Goal: Task Accomplishment & Management: Manage account settings

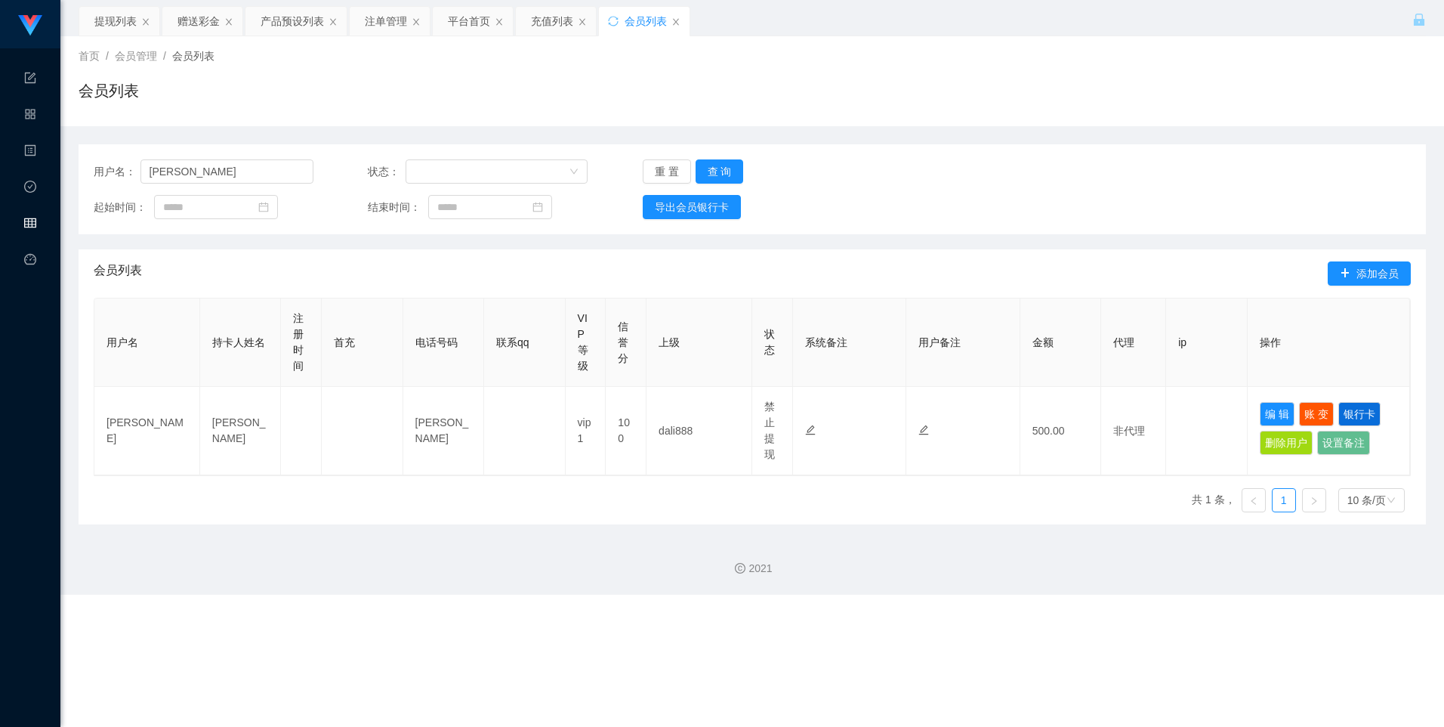
click at [35, 221] on icon "图标: table" at bounding box center [30, 223] width 12 height 10
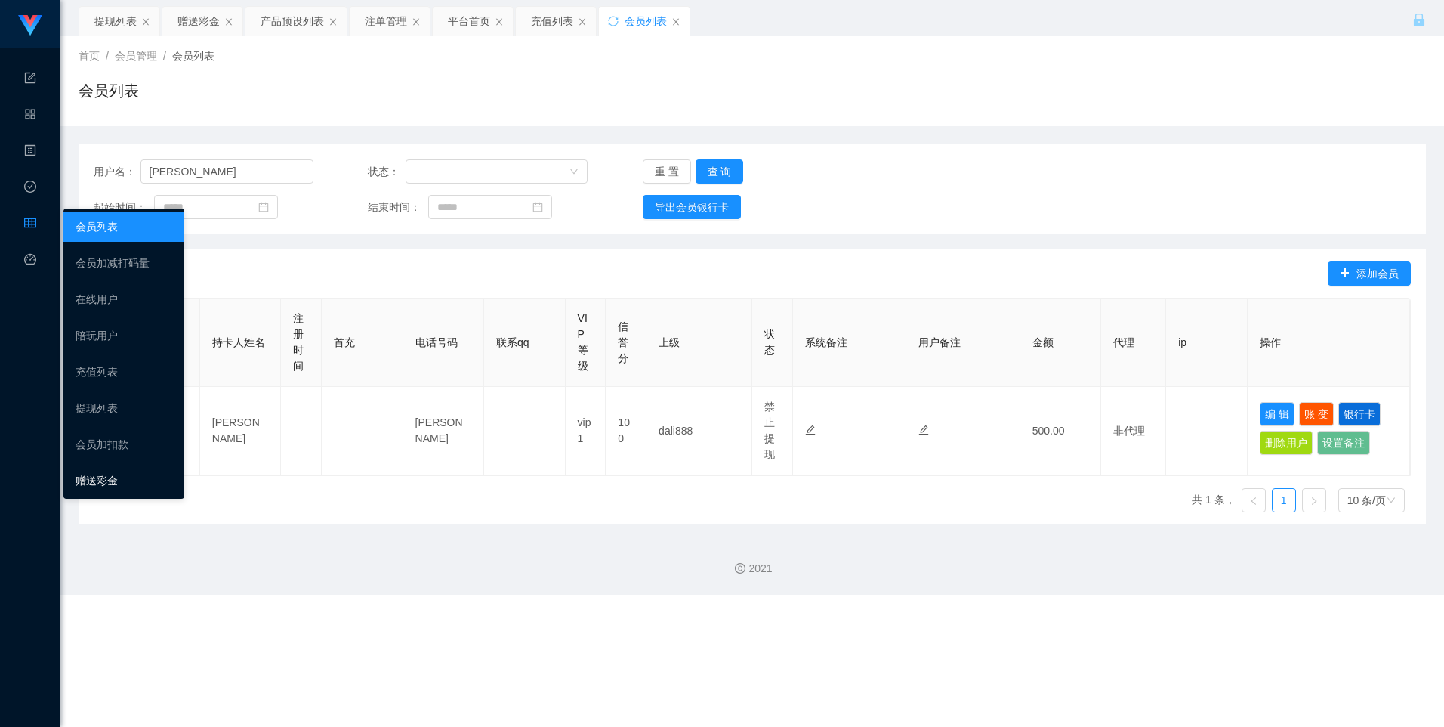
click at [94, 473] on link "赠送彩金" at bounding box center [124, 480] width 97 height 30
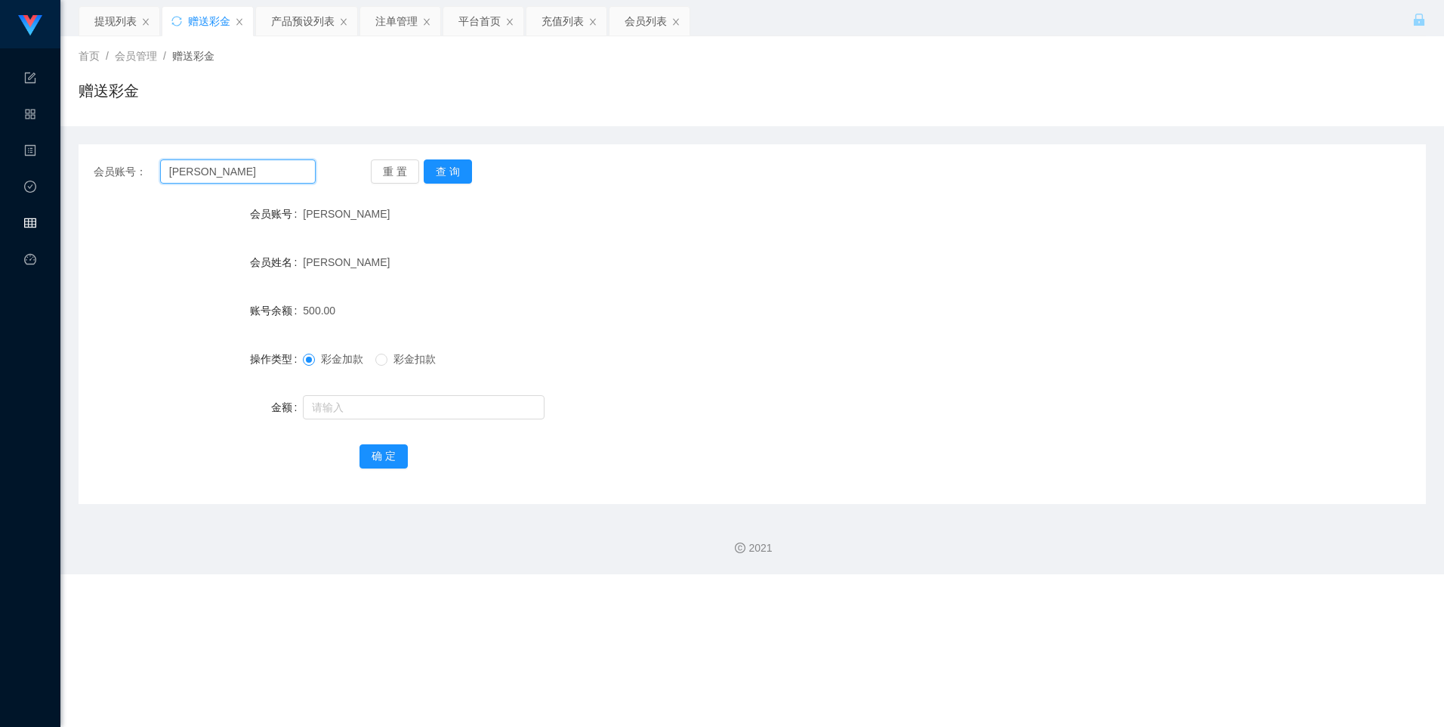
click at [199, 169] on input "Chris" at bounding box center [238, 171] width 156 height 24
paste input "sq380"
type input "sq380"
click at [452, 174] on button "查 询" at bounding box center [448, 171] width 48 height 24
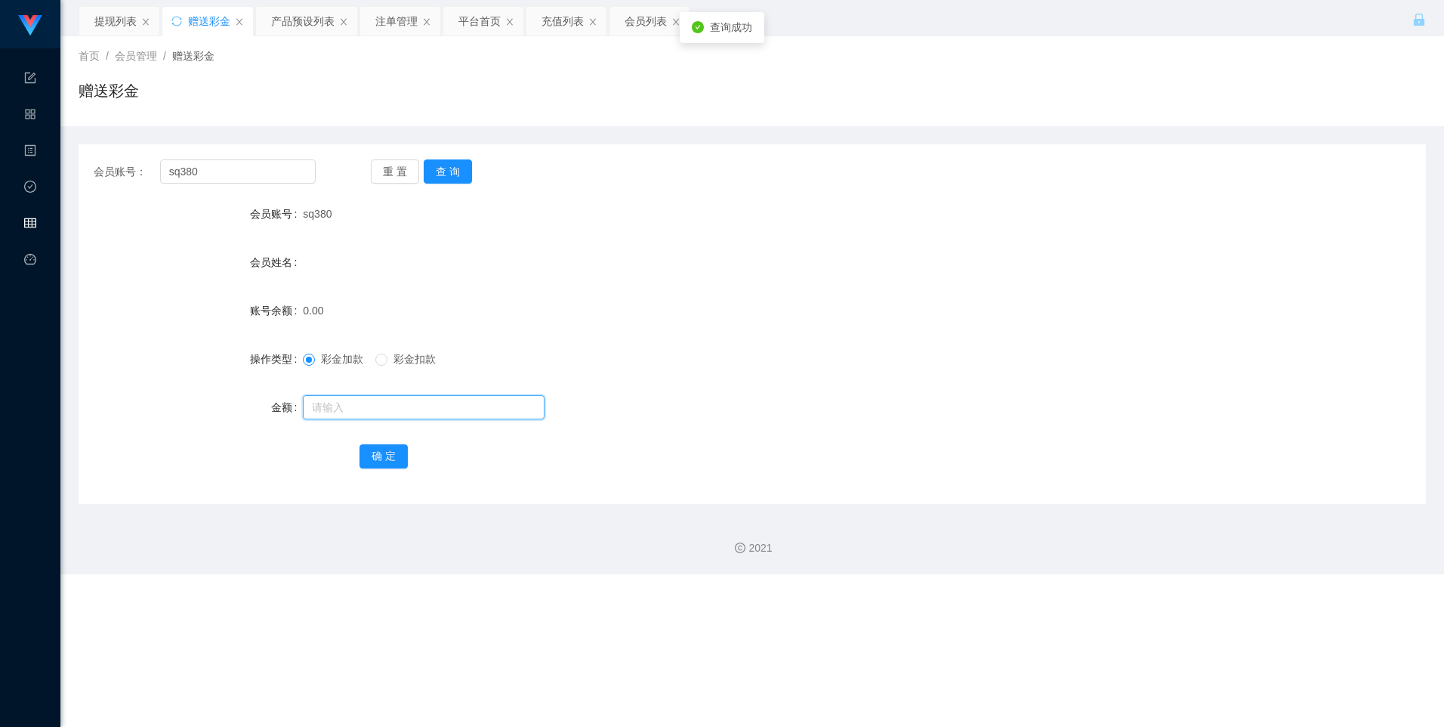
click at [363, 404] on input "text" at bounding box center [424, 407] width 242 height 24
type input "100"
click at [381, 459] on button "确 定" at bounding box center [384, 456] width 48 height 24
click at [187, 178] on input "sq380" at bounding box center [238, 171] width 156 height 24
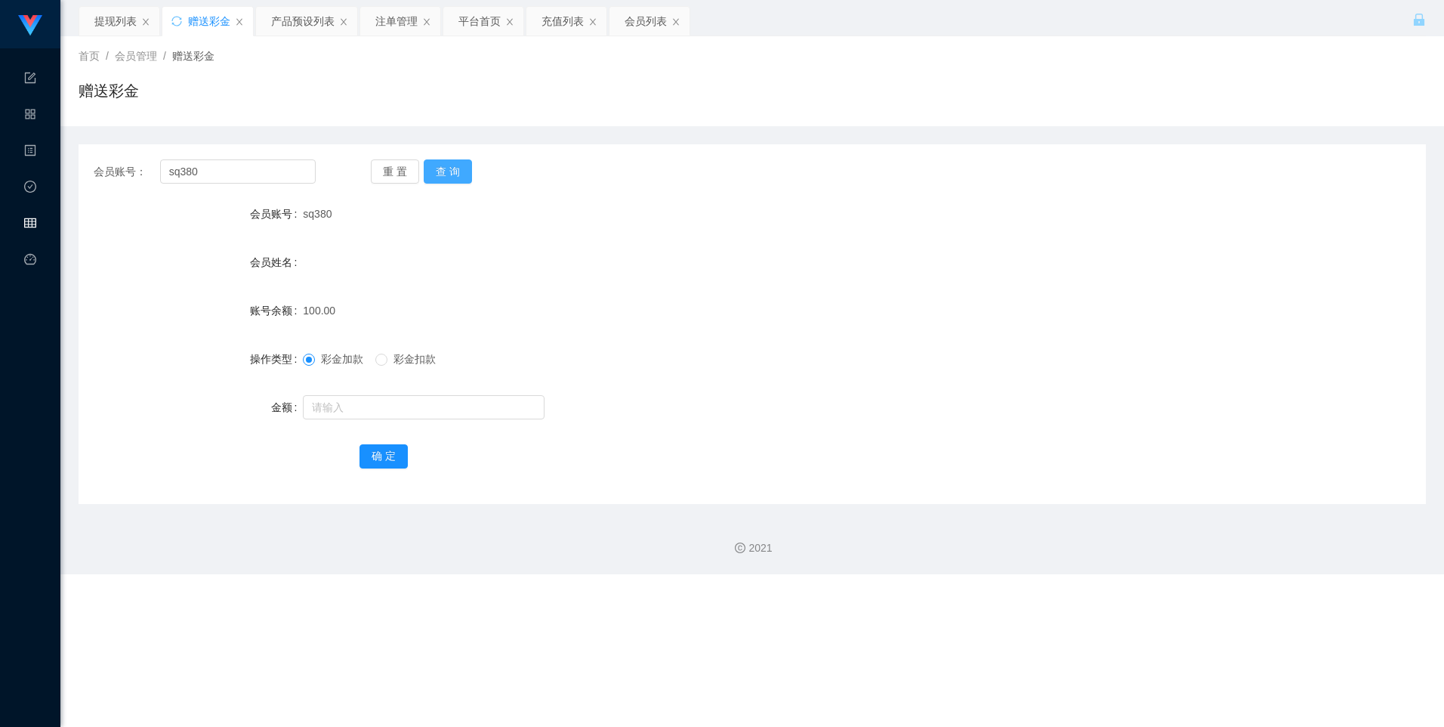
click at [449, 170] on button "查 询" at bounding box center [448, 171] width 48 height 24
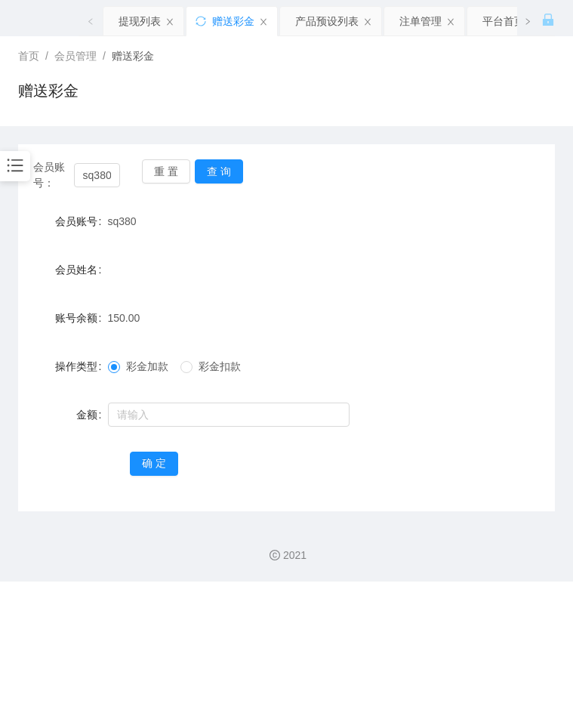
drag, startPoint x: 473, startPoint y: 270, endPoint x: 467, endPoint y: 239, distance: 32.3
click at [473, 270] on div "会员姓名" at bounding box center [286, 270] width 537 height 30
click at [5, 165] on div at bounding box center [15, 166] width 30 height 30
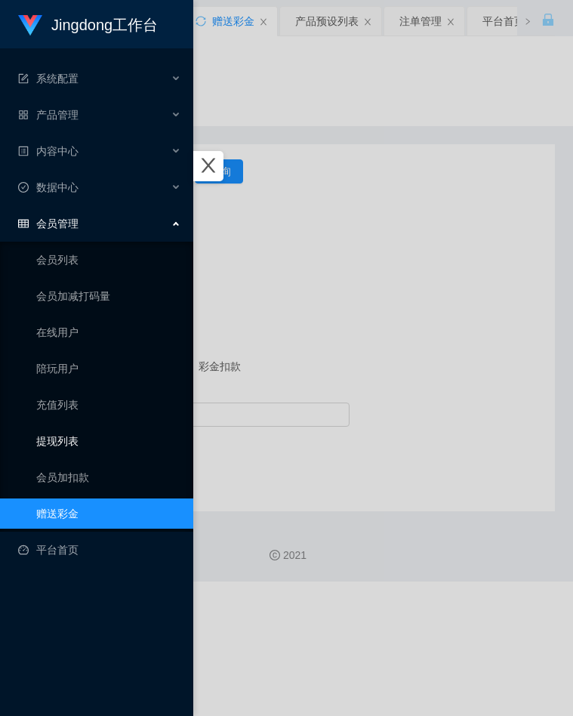
drag, startPoint x: 76, startPoint y: 442, endPoint x: 90, endPoint y: 433, distance: 17.0
click at [76, 442] on link "提现列表" at bounding box center [108, 441] width 145 height 30
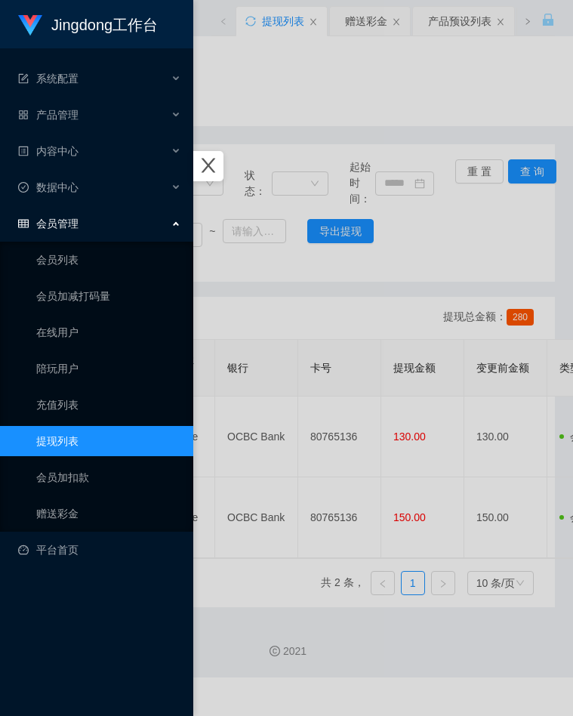
click at [289, 127] on div at bounding box center [286, 358] width 573 height 716
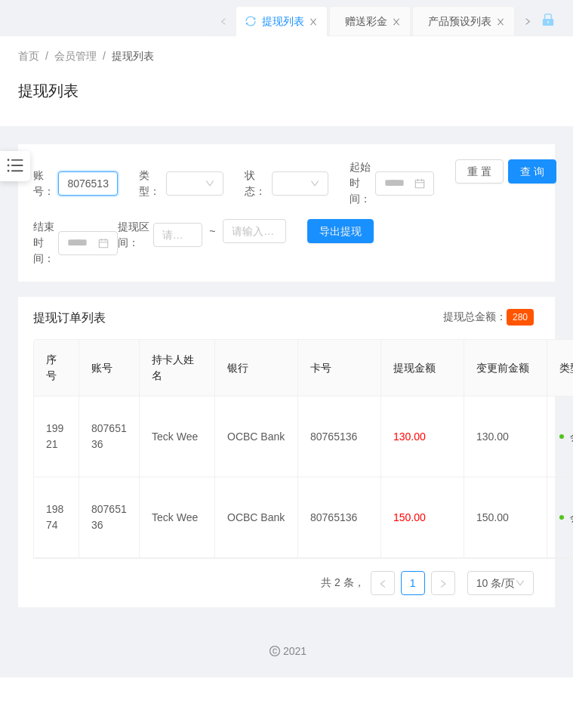
click at [60, 184] on input "80765136" at bounding box center [87, 183] width 59 height 24
paste input "sq380"
type input "sq380"
click at [530, 167] on button "查 询" at bounding box center [532, 171] width 48 height 24
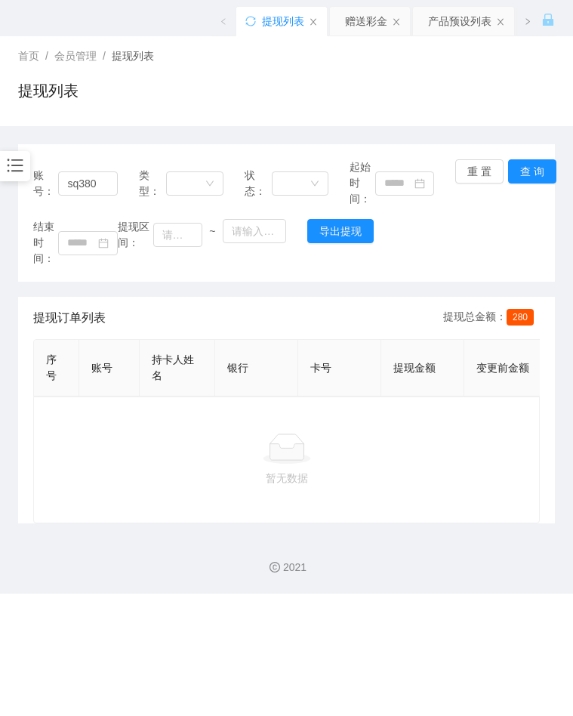
click at [526, 220] on div "结束时间： 提现区间： ~ 导出提现" at bounding box center [286, 243] width 507 height 48
click at [535, 175] on button "查 询" at bounding box center [532, 171] width 48 height 24
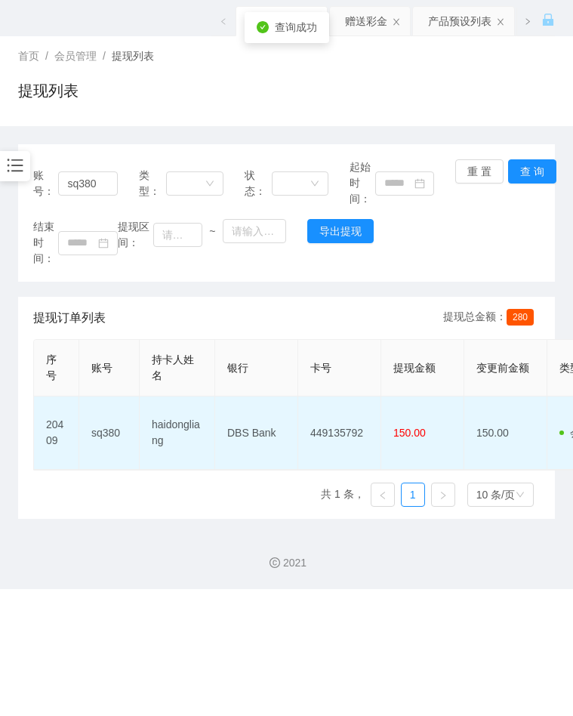
click at [327, 437] on td "449135792" at bounding box center [339, 433] width 83 height 73
copy td "449135792"
click at [258, 429] on td "DBS Bank" at bounding box center [256, 433] width 83 height 73
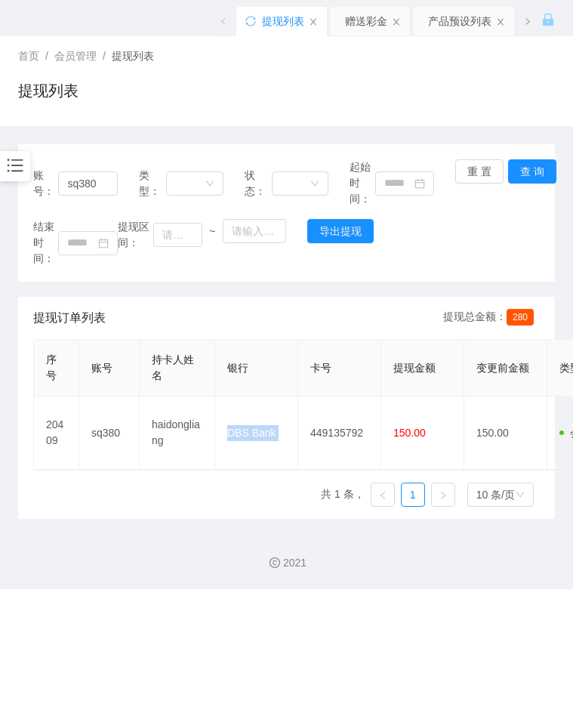
copy td "DBS Bank"
click at [0, 301] on html "Jingdong工作台 系统配置 产品管理 内容中心 数据中心 会员管理 会员列表 会员加减打码量 在线用户 陪玩用户 充值列表 提现列表 会员加扣款 赠送彩…" at bounding box center [286, 358] width 573 height 716
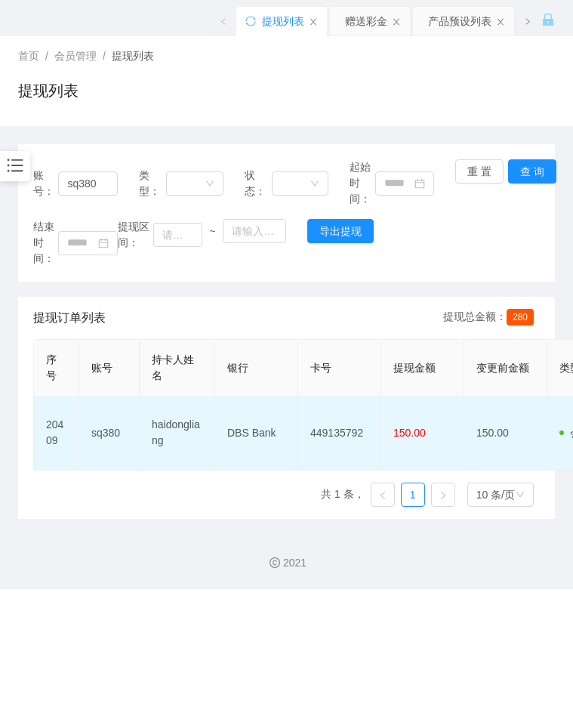
click at [175, 426] on td "haidongliang" at bounding box center [178, 433] width 76 height 73
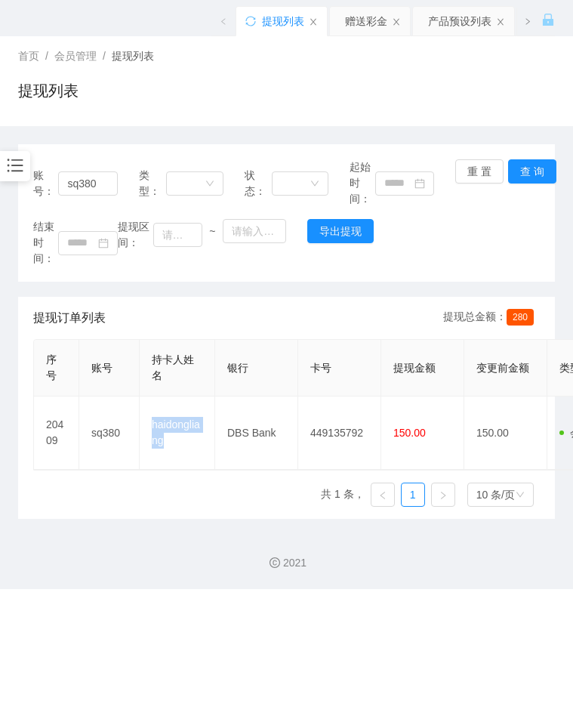
copy td "haidongliang"
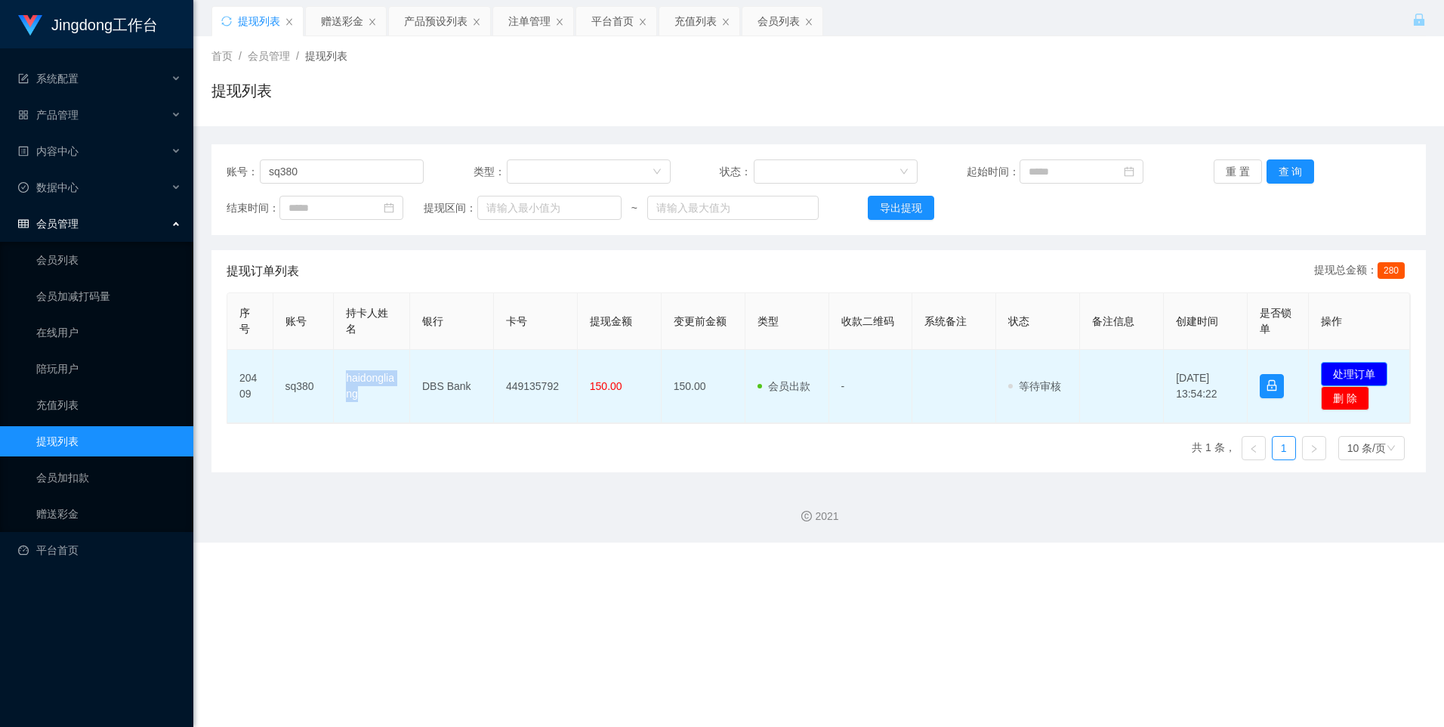
click at [1354, 375] on button "处理订单" at bounding box center [1354, 374] width 66 height 24
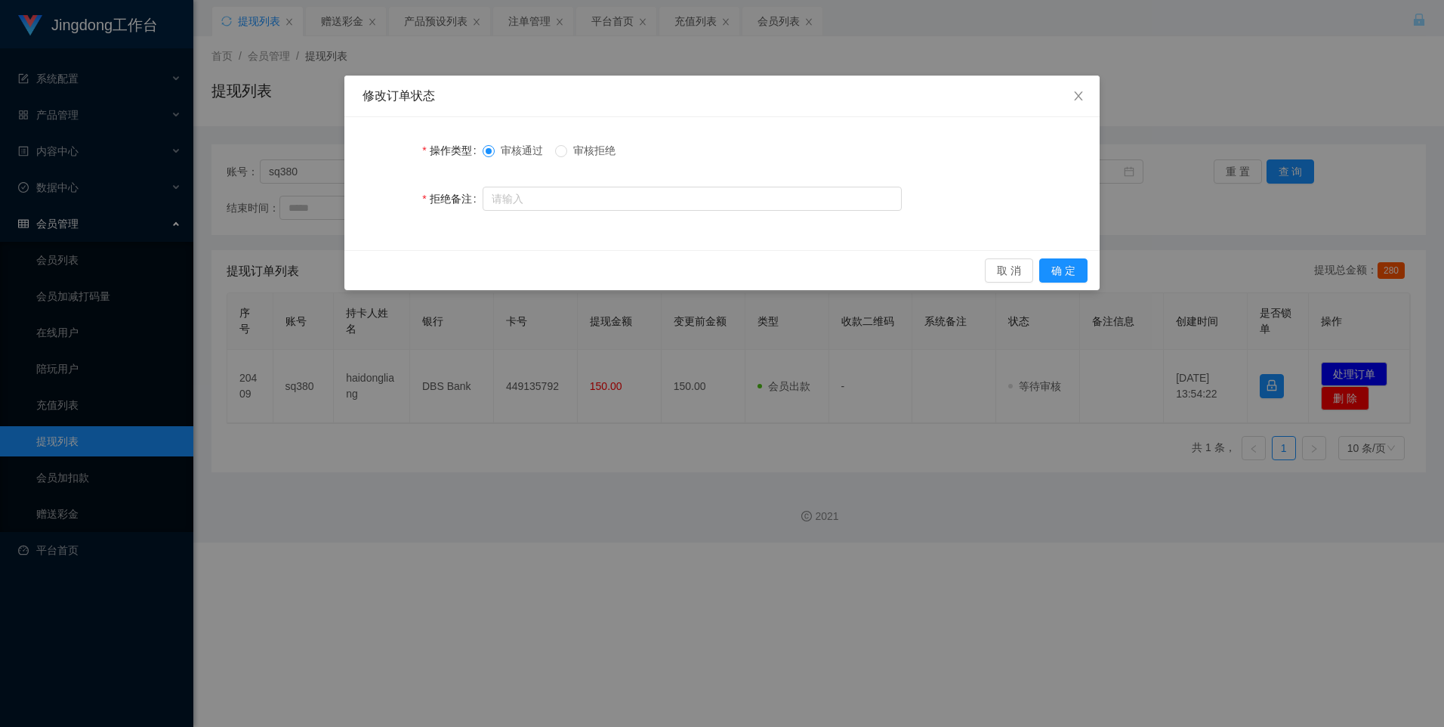
click at [1089, 279] on div "取 消 确 定" at bounding box center [721, 270] width 755 height 40
click at [1078, 273] on button "确 定" at bounding box center [1063, 270] width 48 height 24
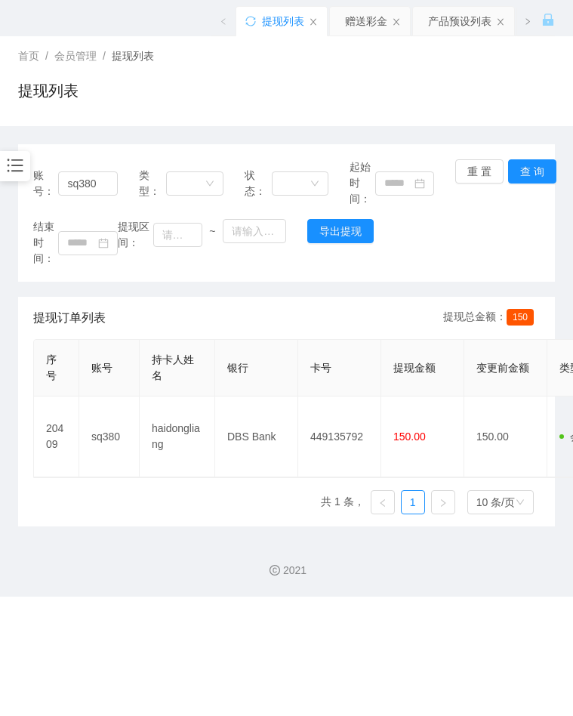
click at [429, 240] on div "结束时间： 提现区间： ~ 导出提现" at bounding box center [286, 243] width 507 height 48
click at [437, 109] on div "提现列表" at bounding box center [286, 96] width 537 height 35
click at [20, 177] on div at bounding box center [15, 166] width 30 height 30
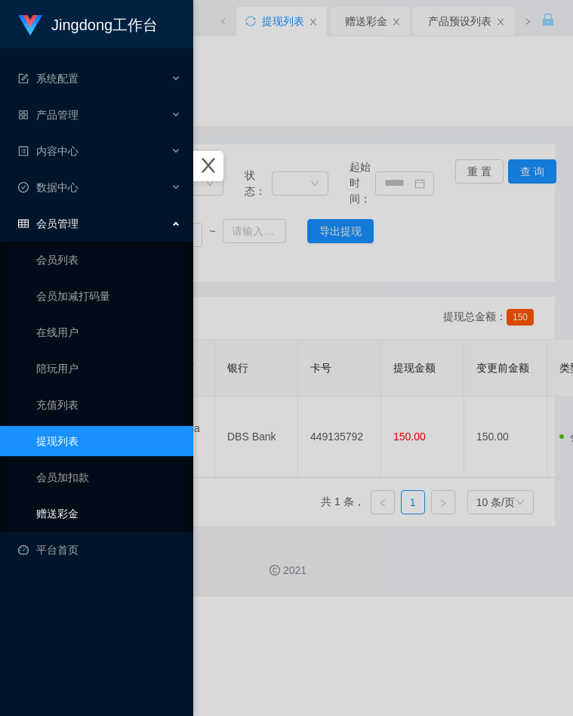
click at [68, 508] on link "赠送彩金" at bounding box center [108, 513] width 145 height 30
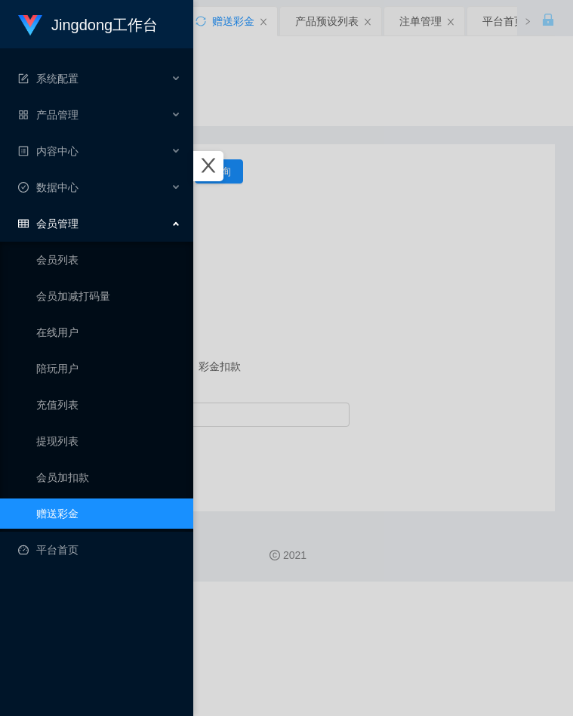
click at [285, 205] on div at bounding box center [286, 358] width 573 height 716
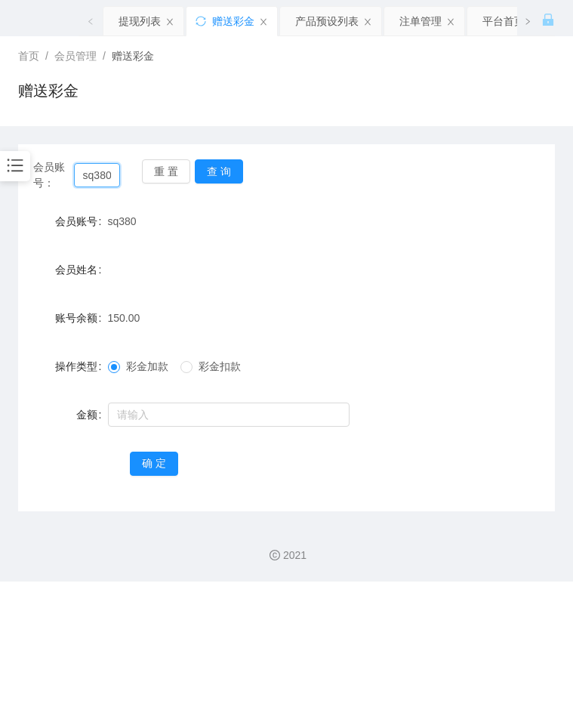
click at [110, 180] on input "sq380" at bounding box center [97, 175] width 47 height 24
paste input "text"
click at [207, 103] on div "赠送彩金" at bounding box center [286, 96] width 537 height 35
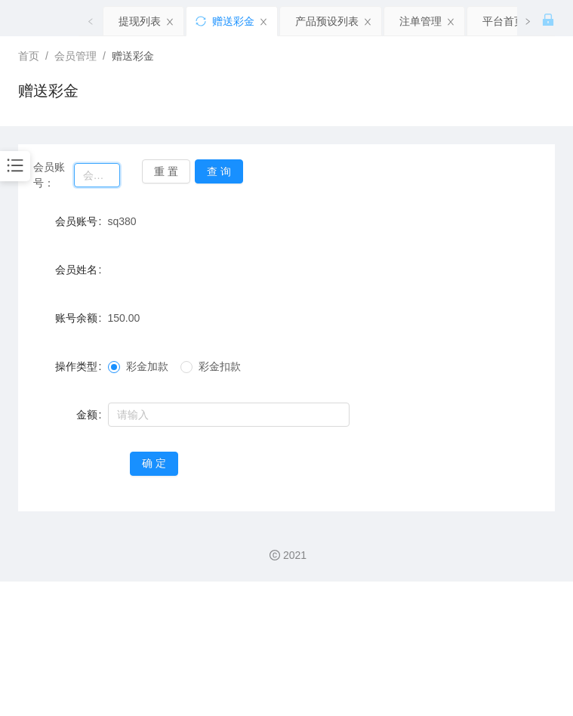
click at [110, 179] on input "text" at bounding box center [97, 175] width 47 height 24
type input "v"
paste input "Abc1021"
type input "Abc1021"
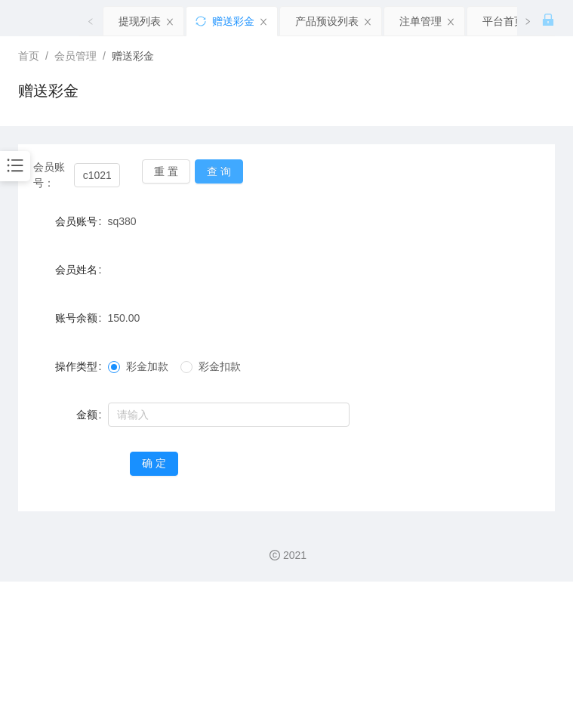
click at [205, 170] on button "查 询" at bounding box center [219, 171] width 48 height 24
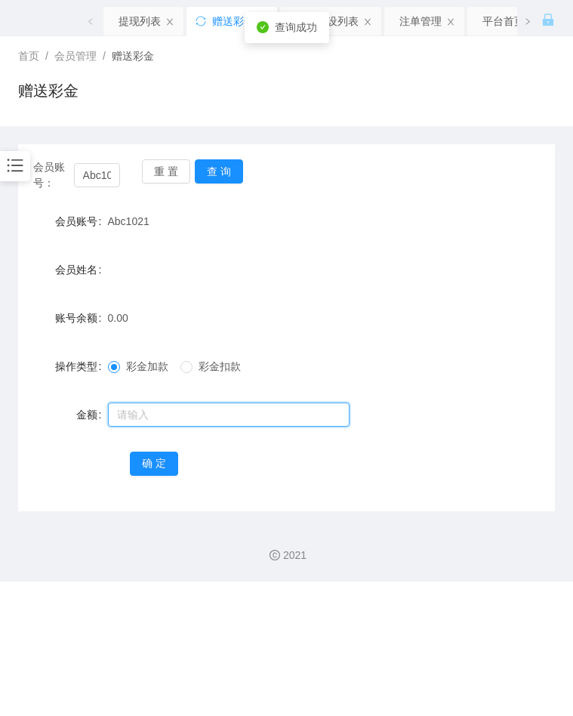
click at [184, 411] on input "text" at bounding box center [229, 415] width 242 height 24
type input "100"
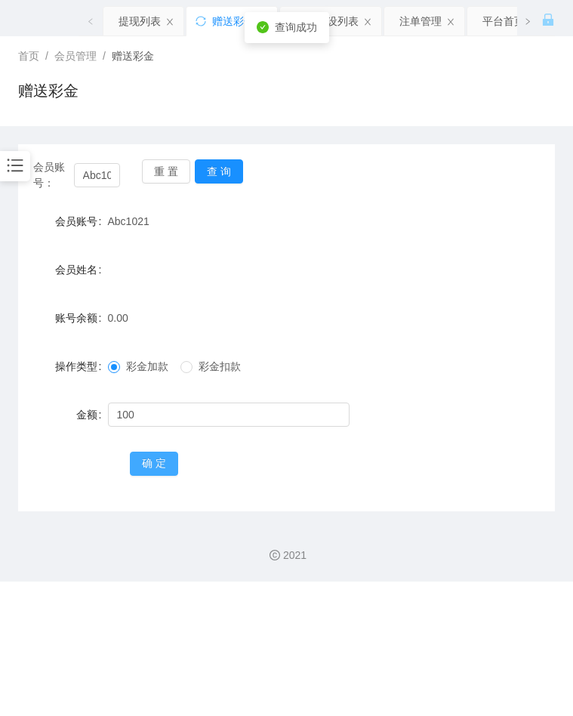
click at [174, 461] on button "确 定" at bounding box center [154, 464] width 48 height 24
click at [229, 182] on button "查 询" at bounding box center [219, 171] width 48 height 24
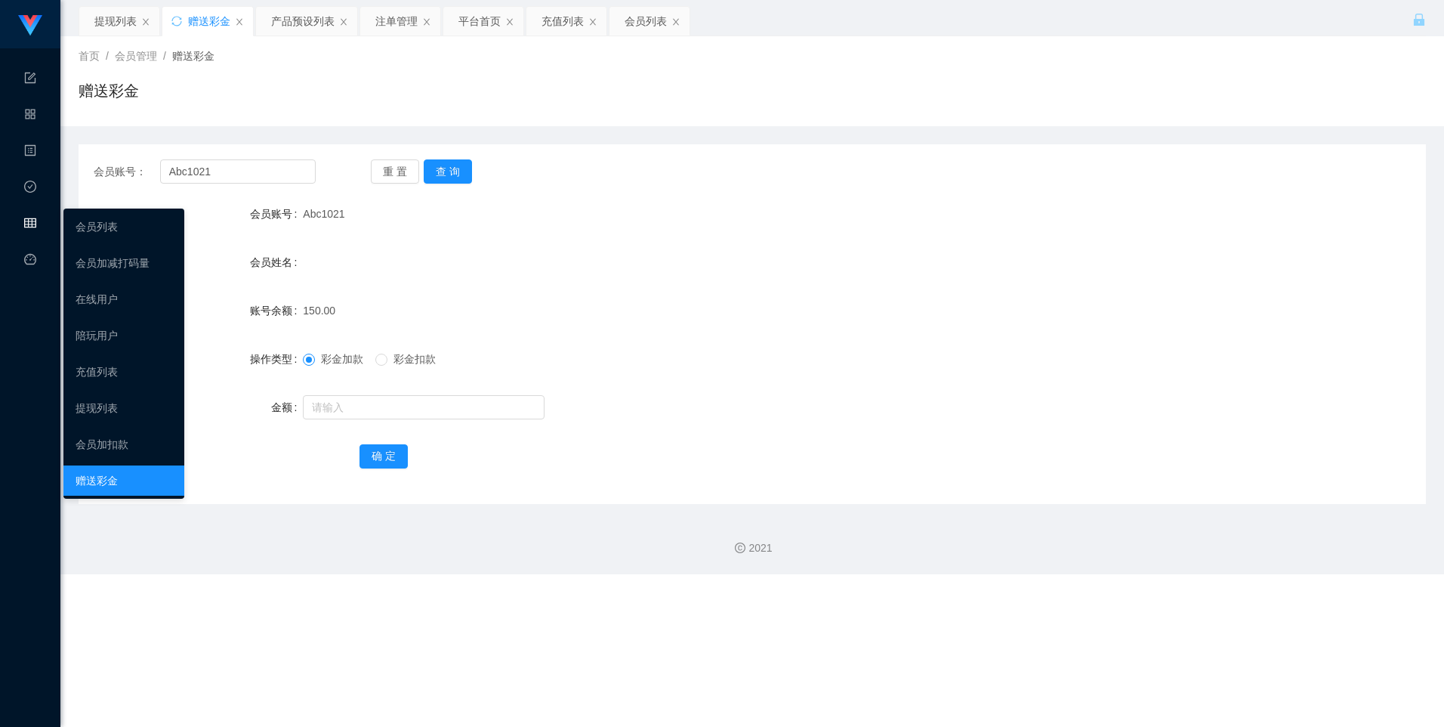
click at [32, 226] on icon "图标: table" at bounding box center [30, 223] width 12 height 10
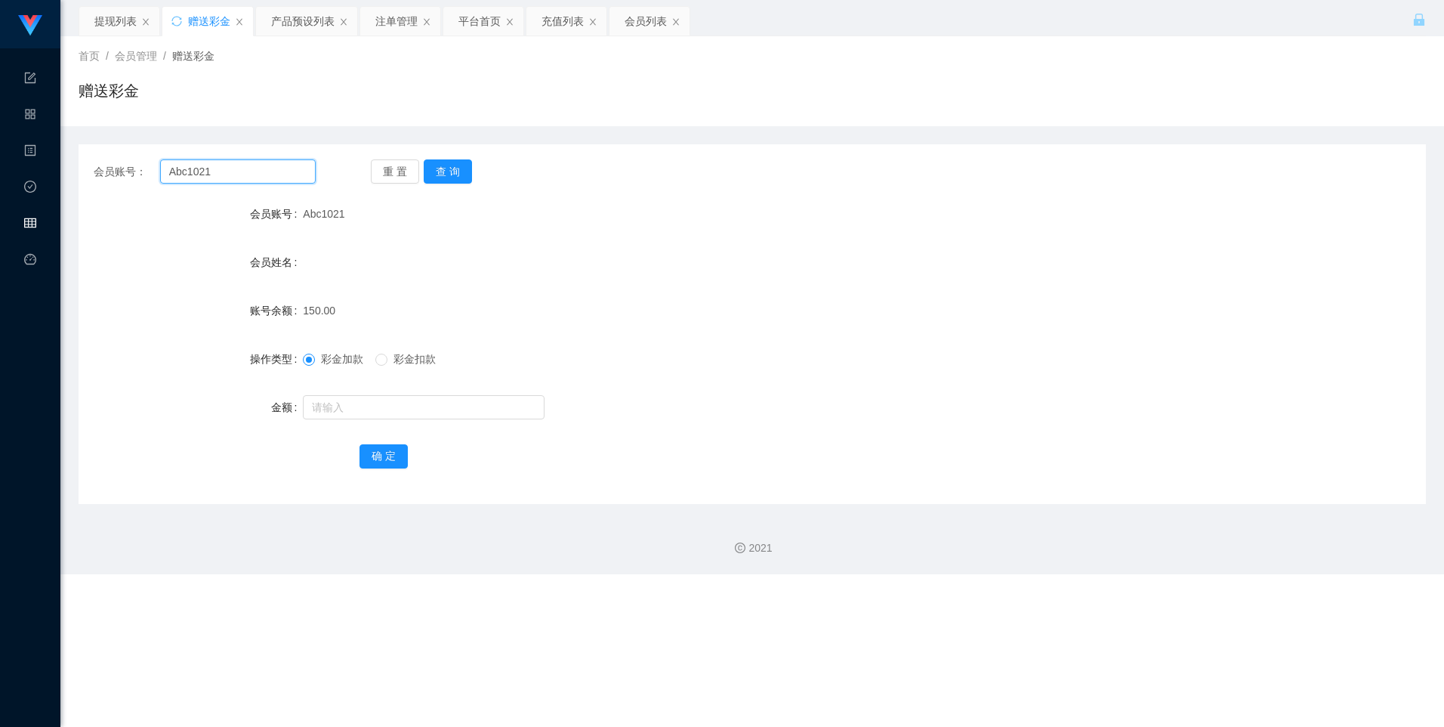
click at [204, 174] on input "Abc1021" at bounding box center [238, 171] width 156 height 24
click at [39, 224] on div "会员管理" at bounding box center [30, 223] width 60 height 30
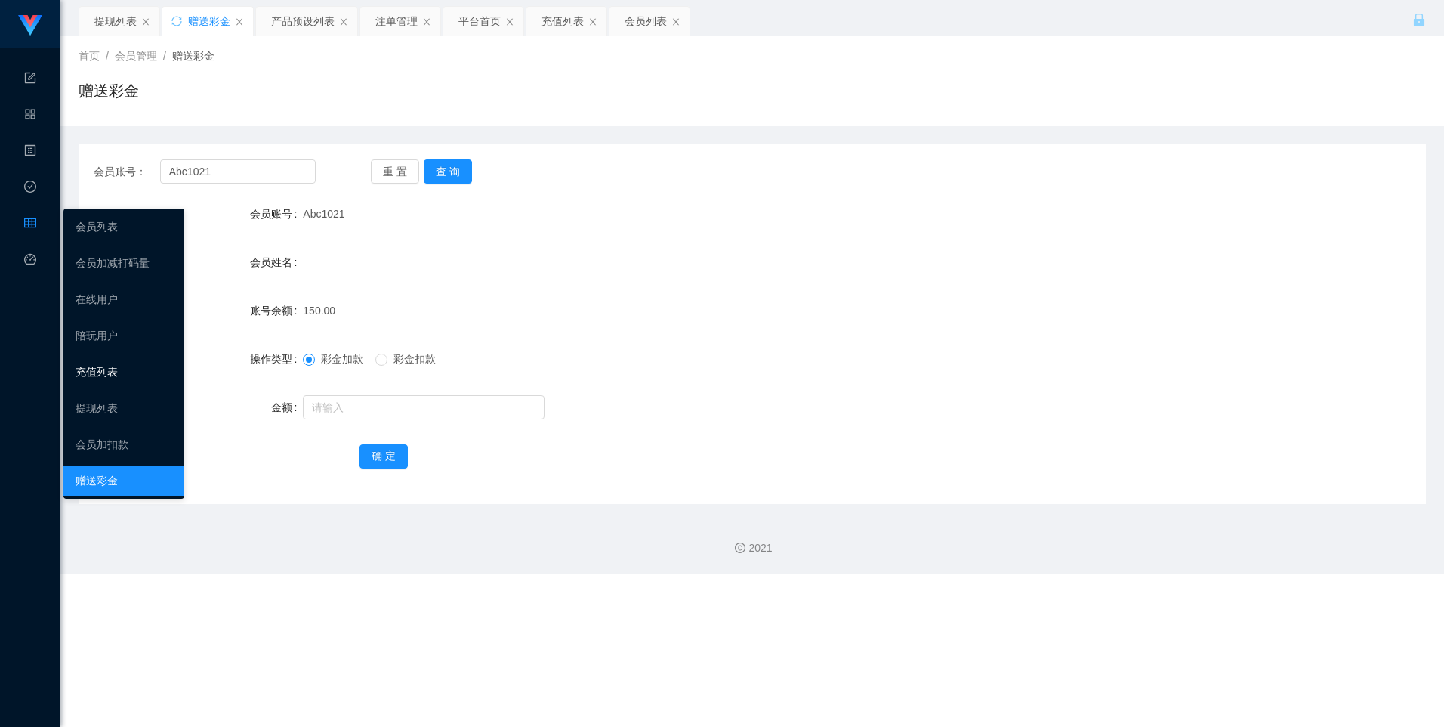
click at [114, 363] on link "充值列表" at bounding box center [124, 371] width 97 height 30
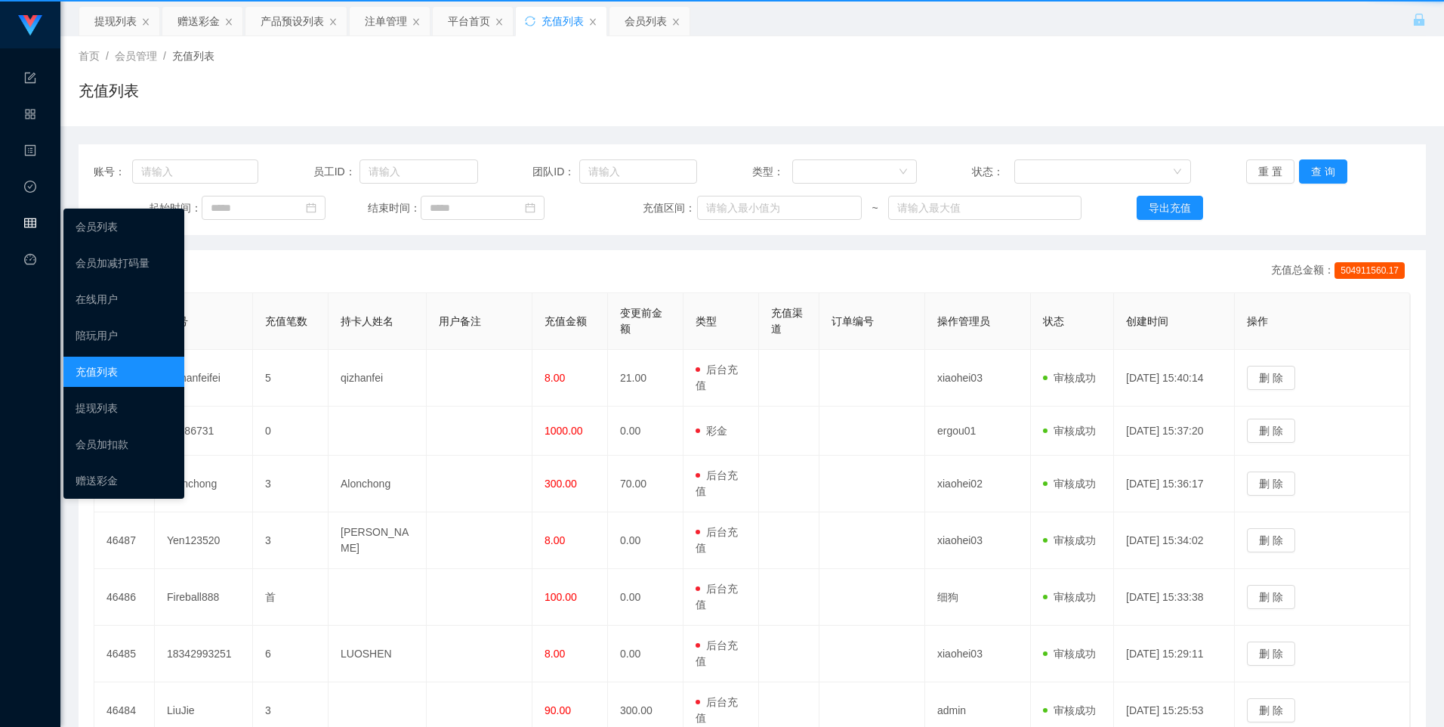
click at [114, 363] on div "会员列表 会员加减打码量 在线用户 陪玩用户 充值列表 提现列表 会员加扣款 赠送彩金" at bounding box center [123, 353] width 121 height 290
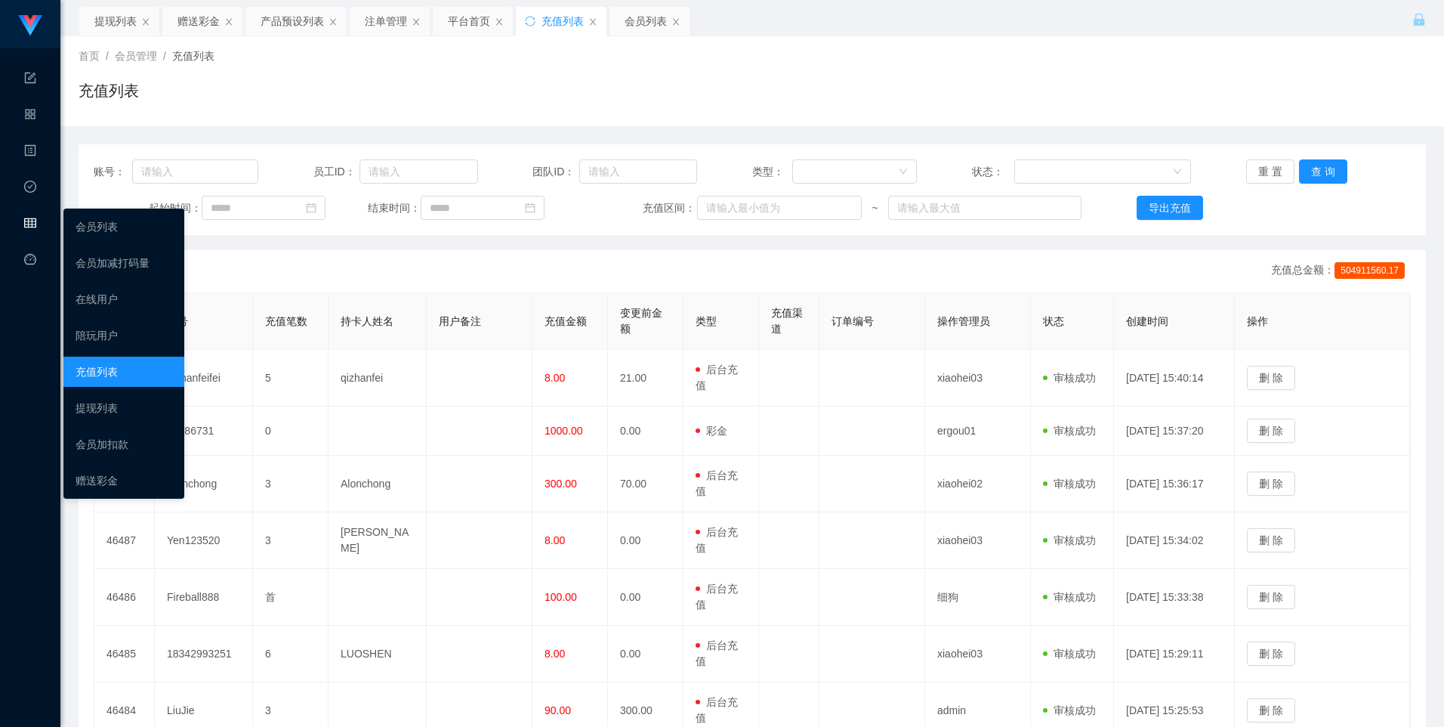
click at [45, 224] on div "会员管理" at bounding box center [30, 223] width 60 height 30
click at [113, 413] on link "提现列表" at bounding box center [124, 408] width 97 height 30
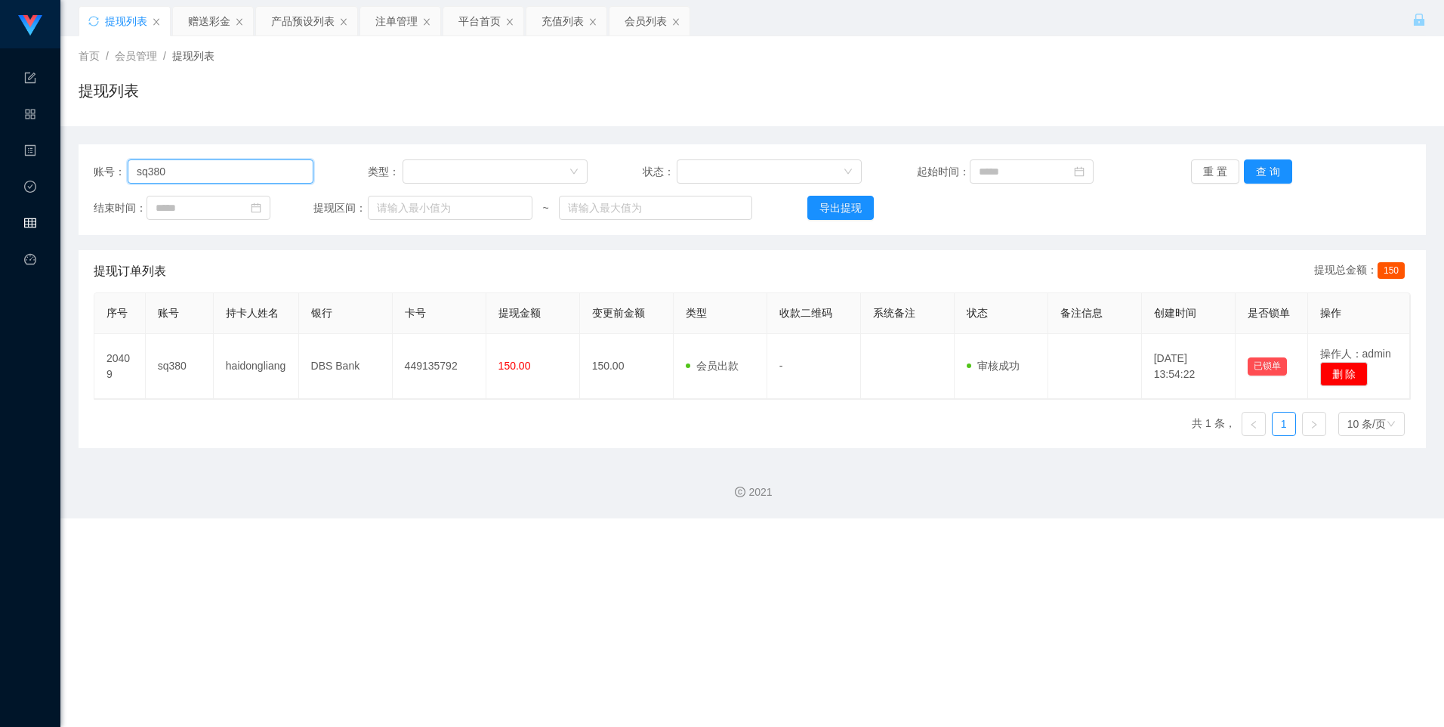
click at [162, 167] on input "sq380" at bounding box center [221, 171] width 186 height 24
paste input "Abc1021"
click at [1255, 174] on button "查 询" at bounding box center [1268, 171] width 48 height 24
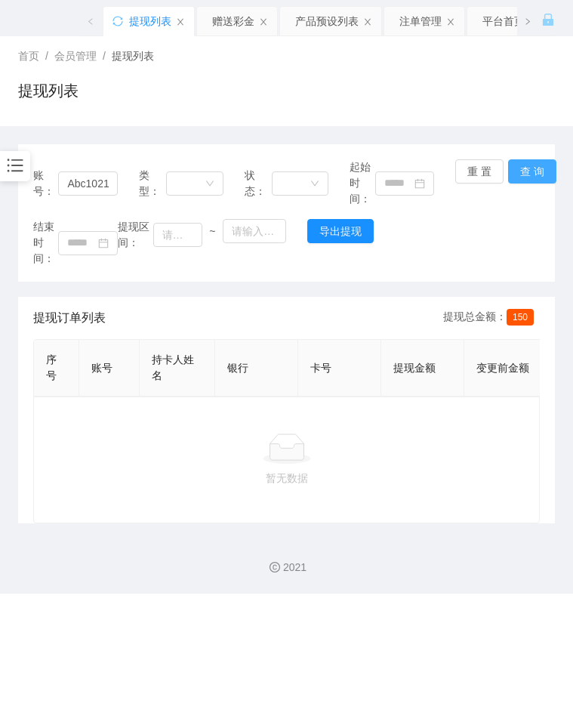
click at [527, 171] on button "查 询" at bounding box center [532, 171] width 48 height 24
click at [410, 486] on p "暂无数据" at bounding box center [286, 478] width 481 height 17
click at [527, 170] on button "查 询" at bounding box center [532, 171] width 48 height 24
click at [525, 177] on button "查 询" at bounding box center [532, 171] width 48 height 24
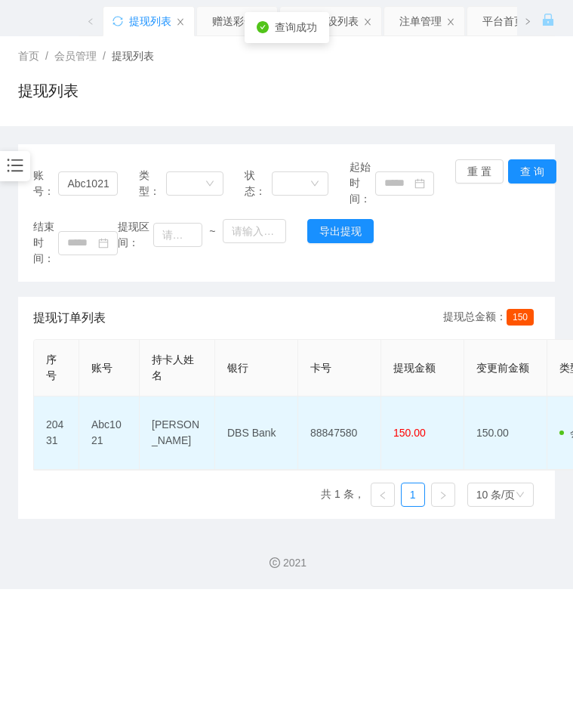
click at [338, 431] on td "88847580" at bounding box center [339, 433] width 83 height 73
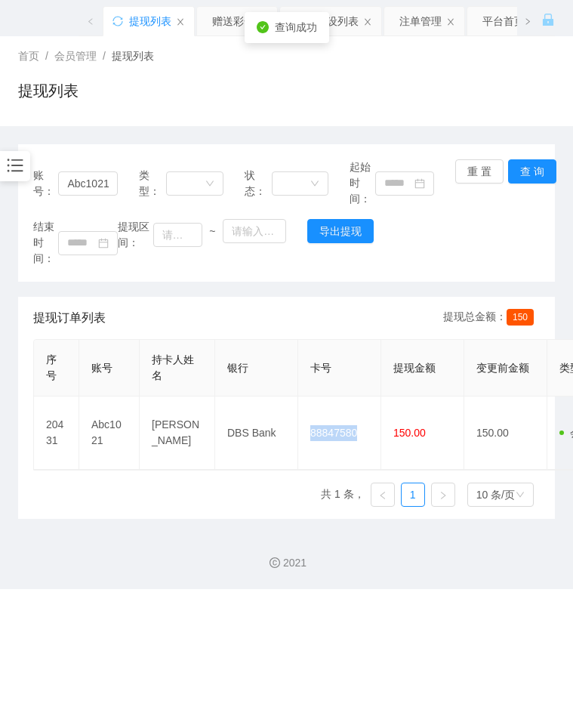
copy td "88847580"
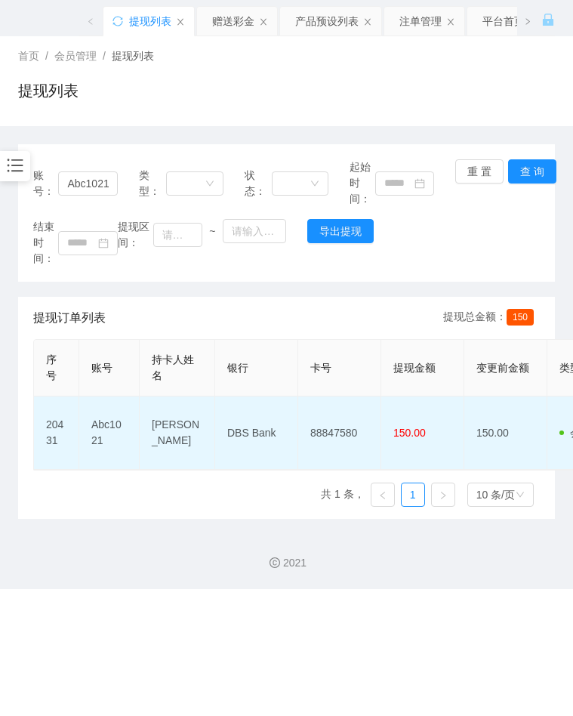
click at [259, 440] on td "DBS Bank" at bounding box center [256, 433] width 83 height 73
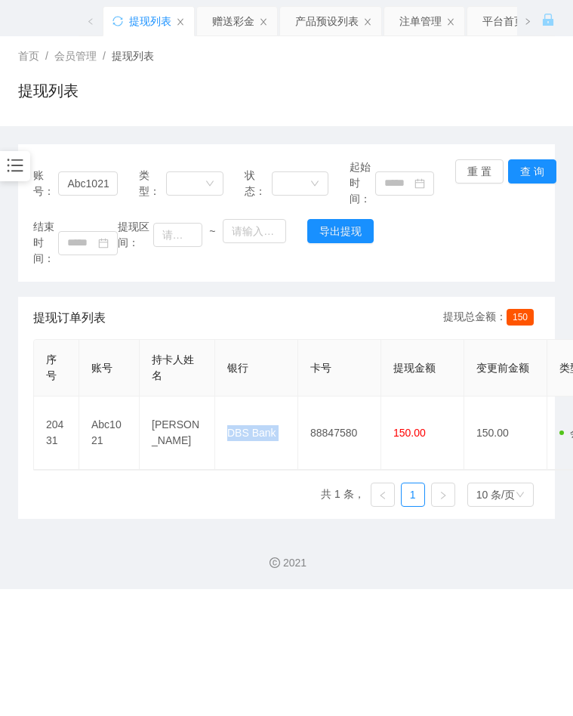
copy td "DBS Bank"
type input "sq380"
click at [452, 88] on div "提现列表" at bounding box center [286, 96] width 537 height 35
click at [91, 195] on input "sq380" at bounding box center [87, 183] width 59 height 24
click at [89, 193] on input "sq380" at bounding box center [87, 183] width 59 height 24
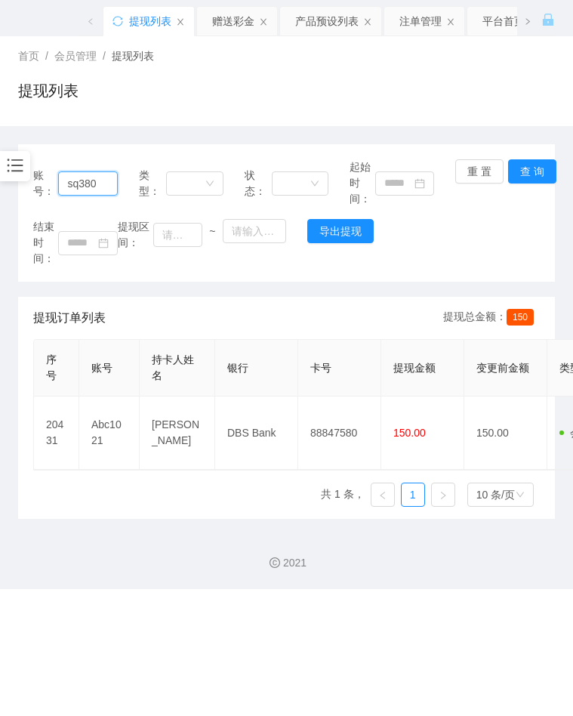
click at [85, 185] on input "sq380" at bounding box center [87, 183] width 59 height 24
click at [18, 162] on icon "图标: bars" at bounding box center [15, 166] width 20 height 20
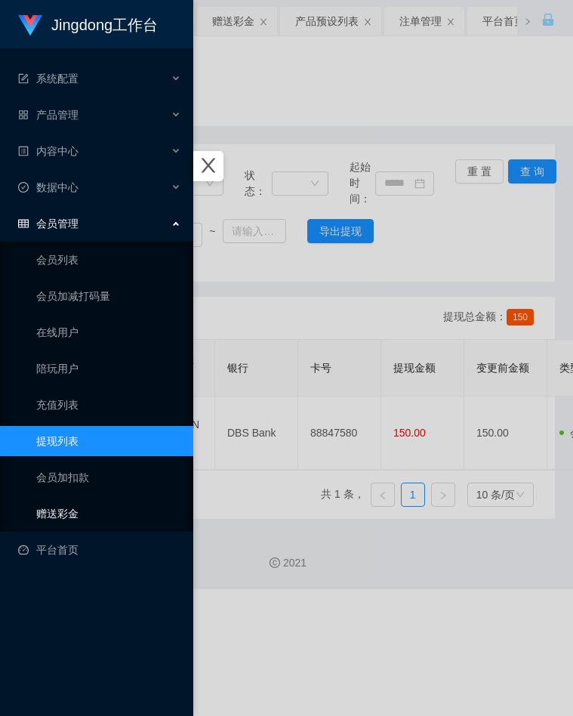
drag, startPoint x: 67, startPoint y: 514, endPoint x: 87, endPoint y: 514, distance: 19.6
click at [67, 514] on link "赠送彩金" at bounding box center [108, 513] width 145 height 30
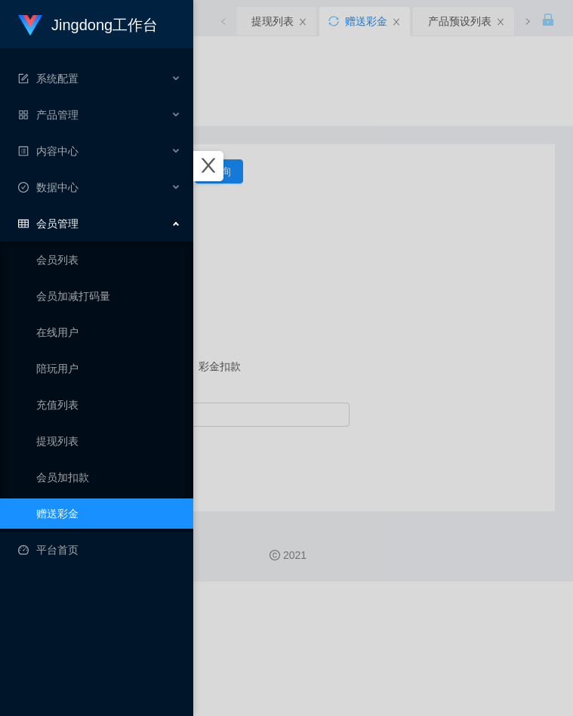
click at [306, 244] on div at bounding box center [286, 358] width 573 height 716
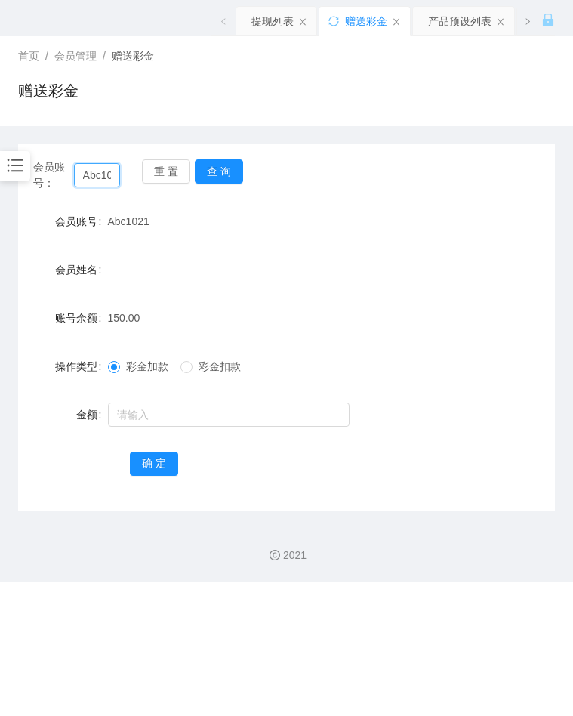
click at [97, 172] on input "Abc1021" at bounding box center [97, 175] width 47 height 24
paste input "sq380"
type input "sq380"
click at [214, 166] on button "查 询" at bounding box center [219, 171] width 48 height 24
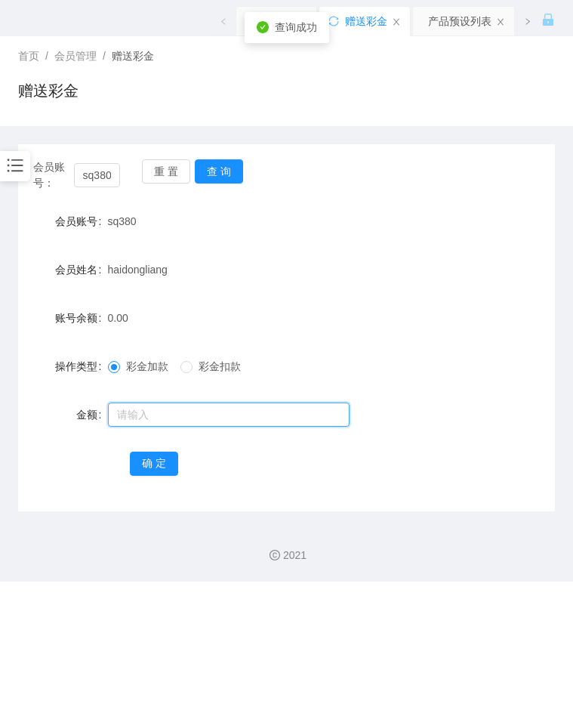
click at [149, 424] on input "text" at bounding box center [229, 415] width 242 height 24
type input "100"
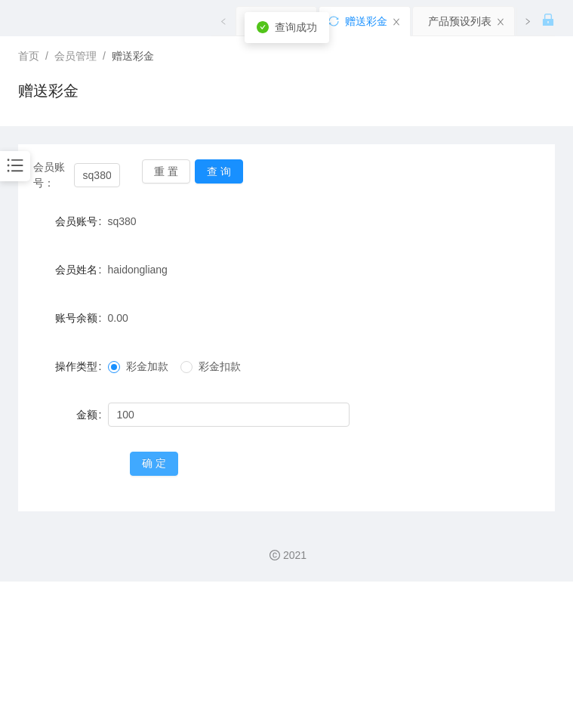
click at [175, 464] on button "确 定" at bounding box center [154, 464] width 48 height 24
click at [408, 248] on form "会员账号 sq380 会员姓名 haidongliang 账号余额 100.00 操作类型 彩金加款 彩金扣款 金额 确 定" at bounding box center [286, 342] width 537 height 272
click at [221, 165] on button "查 询" at bounding box center [219, 171] width 48 height 24
click at [193, 368] on span at bounding box center [187, 367] width 12 height 12
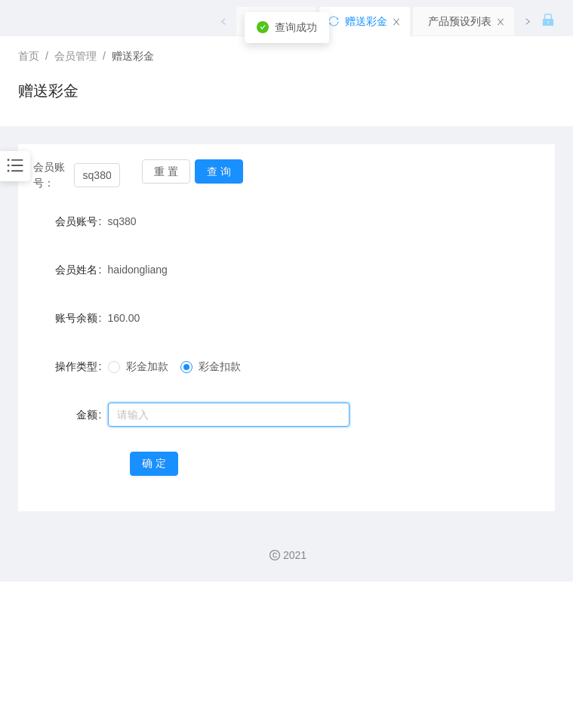
click at [177, 410] on input "text" at bounding box center [229, 415] width 242 height 24
type input "30"
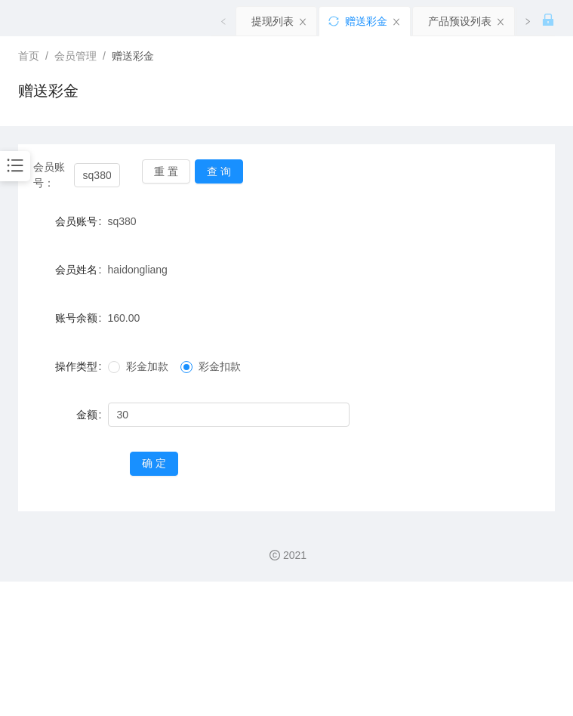
click at [150, 449] on div "确 定" at bounding box center [286, 463] width 313 height 30
click at [170, 484] on div "会员账号： sq380 重 置 查 询 会员账号 sq380 会员姓名 haidongliang 账号余额 160.00 操作类型 彩金加款 彩金扣款 金额 …" at bounding box center [286, 327] width 537 height 367
click at [165, 474] on button "确 定" at bounding box center [154, 464] width 48 height 24
click at [408, 211] on div "sq380" at bounding box center [264, 221] width 313 height 30
click at [209, 168] on button "查 询" at bounding box center [219, 171] width 48 height 24
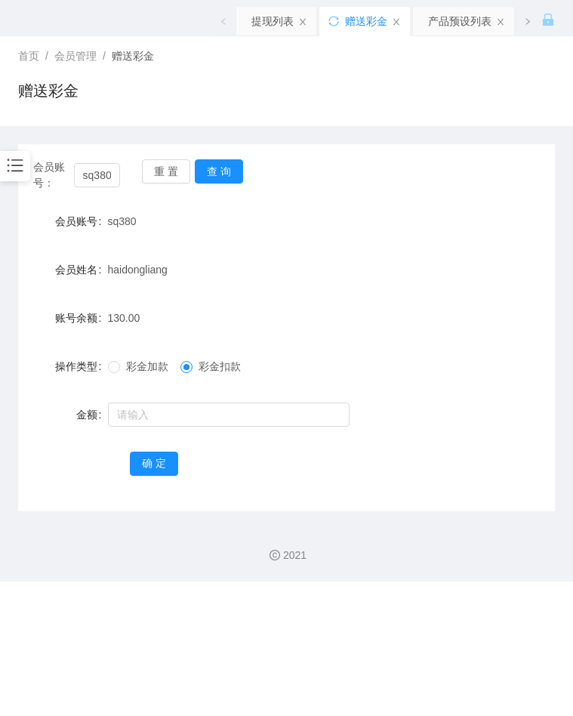
click at [439, 316] on div "账号余额 130.00" at bounding box center [286, 318] width 537 height 30
click at [221, 173] on button "查 询" at bounding box center [219, 171] width 48 height 24
drag, startPoint x: 448, startPoint y: 151, endPoint x: 436, endPoint y: 151, distance: 12.1
click at [448, 151] on div "会员账号： sq380 重 置 查 询 会员账号 sq380 会员姓名 haidongliang 账号余额 130.00 操作类型 彩金加款 彩金扣款 金额 …" at bounding box center [286, 327] width 537 height 367
click at [221, 171] on button "查 询" at bounding box center [219, 171] width 48 height 24
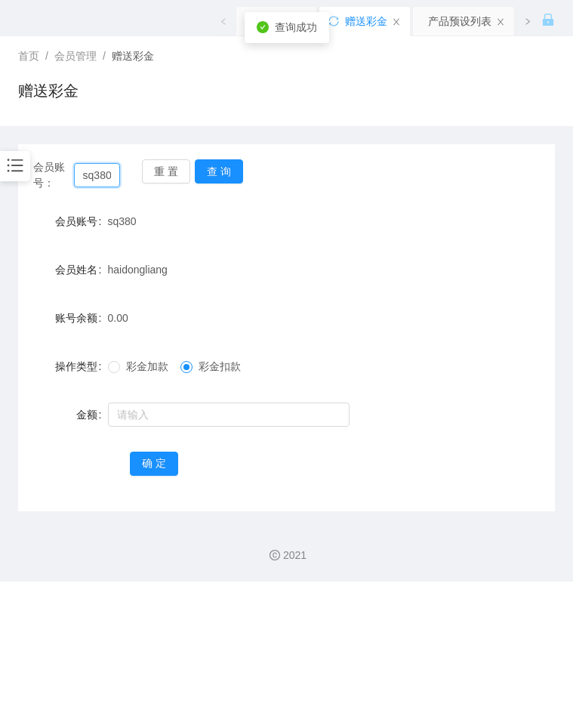
click at [104, 181] on input "sq380" at bounding box center [97, 175] width 47 height 24
click at [14, 164] on icon "图标: bars" at bounding box center [15, 166] width 20 height 20
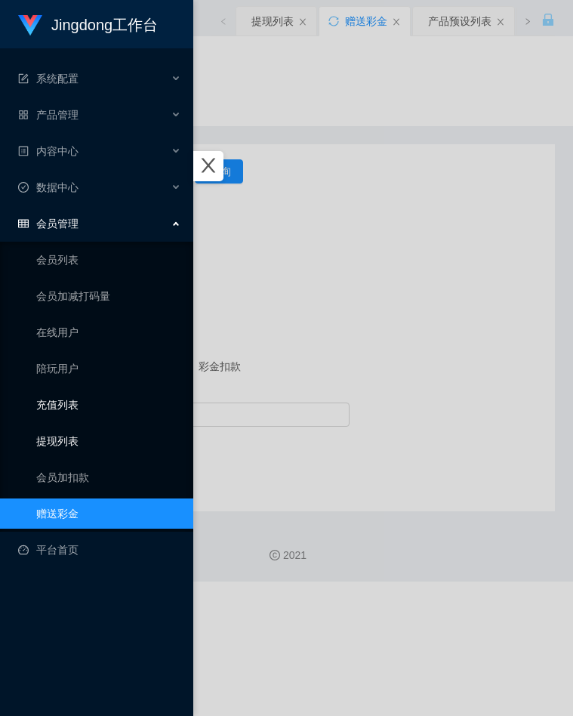
drag, startPoint x: 62, startPoint y: 437, endPoint x: 93, endPoint y: 410, distance: 40.7
click at [62, 437] on link "提现列表" at bounding box center [108, 441] width 145 height 30
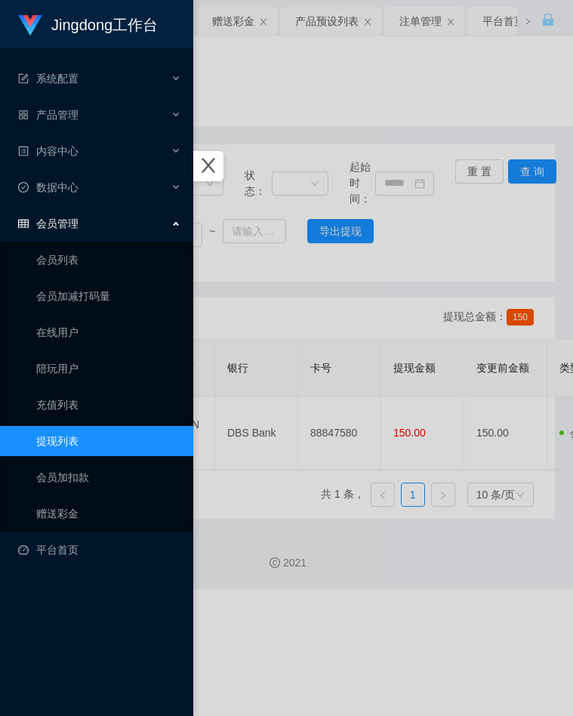
click at [282, 303] on div at bounding box center [286, 358] width 573 height 716
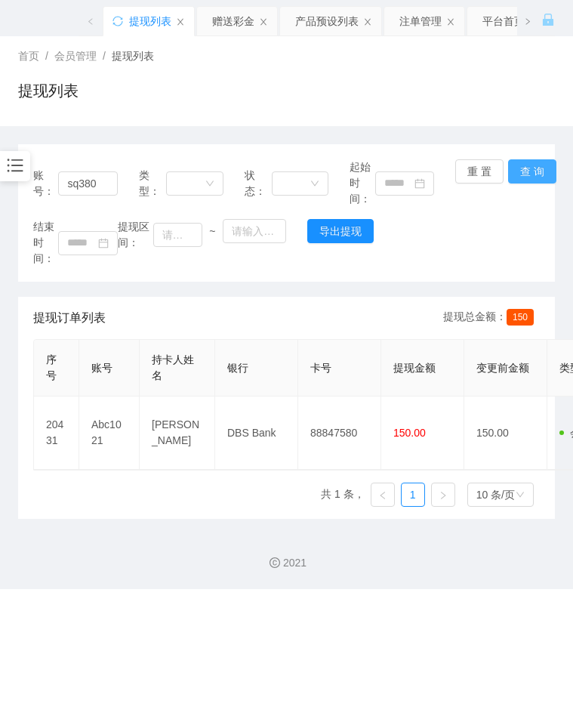
click at [508, 172] on button "查 询" at bounding box center [532, 171] width 48 height 24
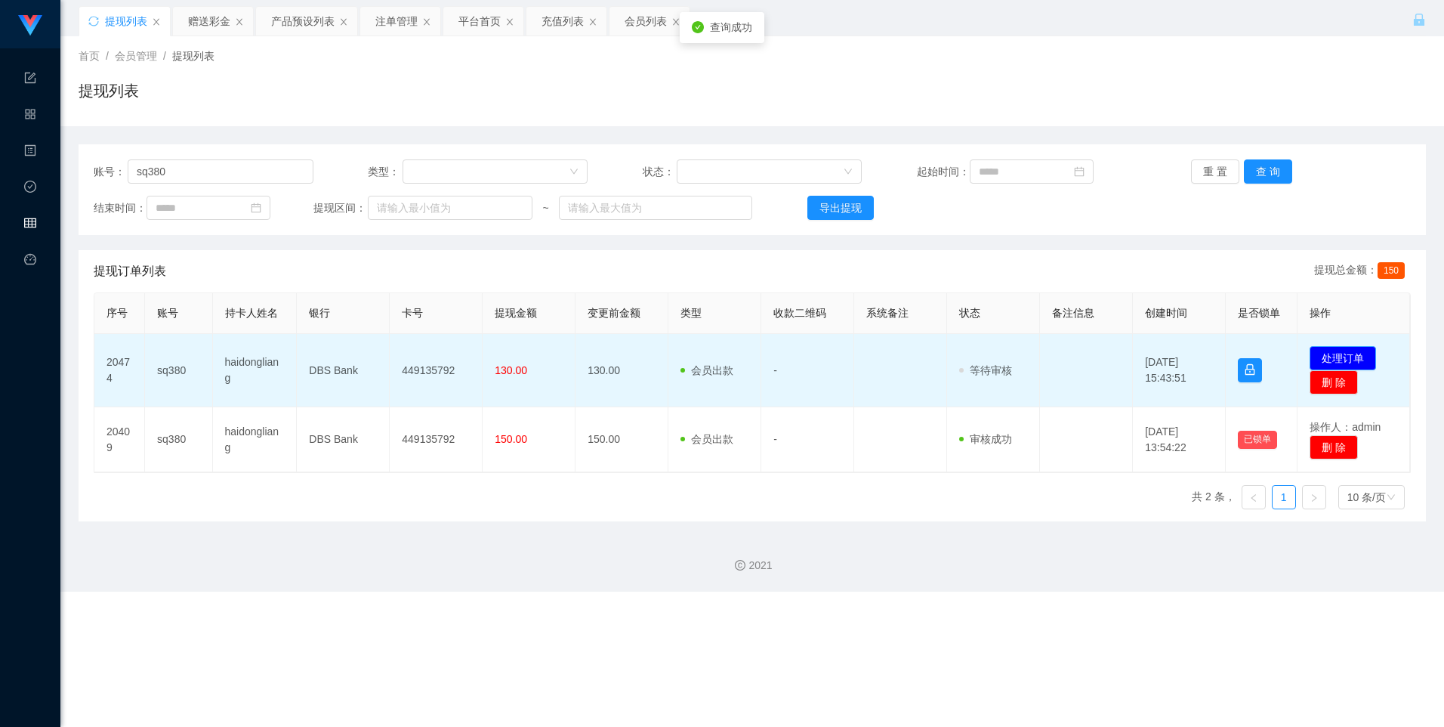
drag, startPoint x: 1352, startPoint y: 360, endPoint x: 1236, endPoint y: 372, distance: 116.2
click at [1352, 360] on button "处理订单" at bounding box center [1343, 358] width 66 height 24
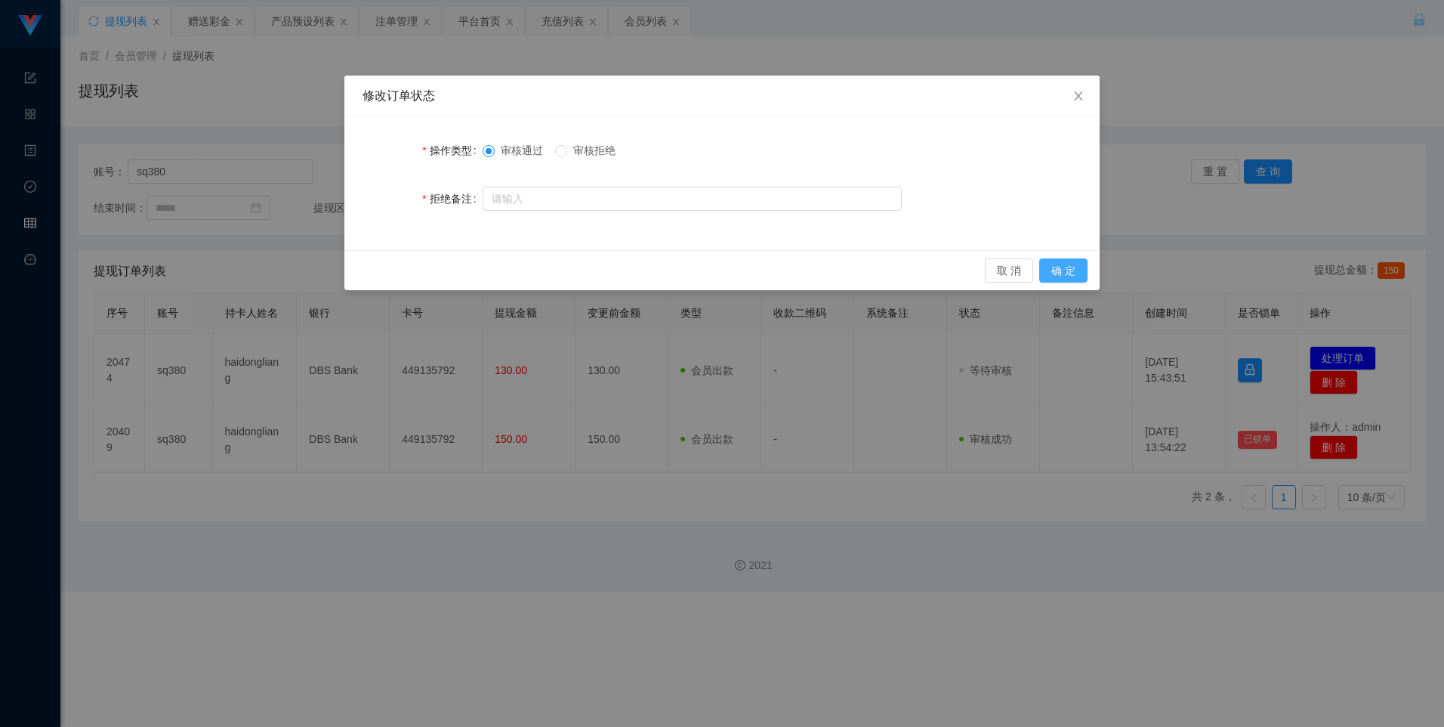
click at [1071, 275] on button "确 定" at bounding box center [1063, 270] width 48 height 24
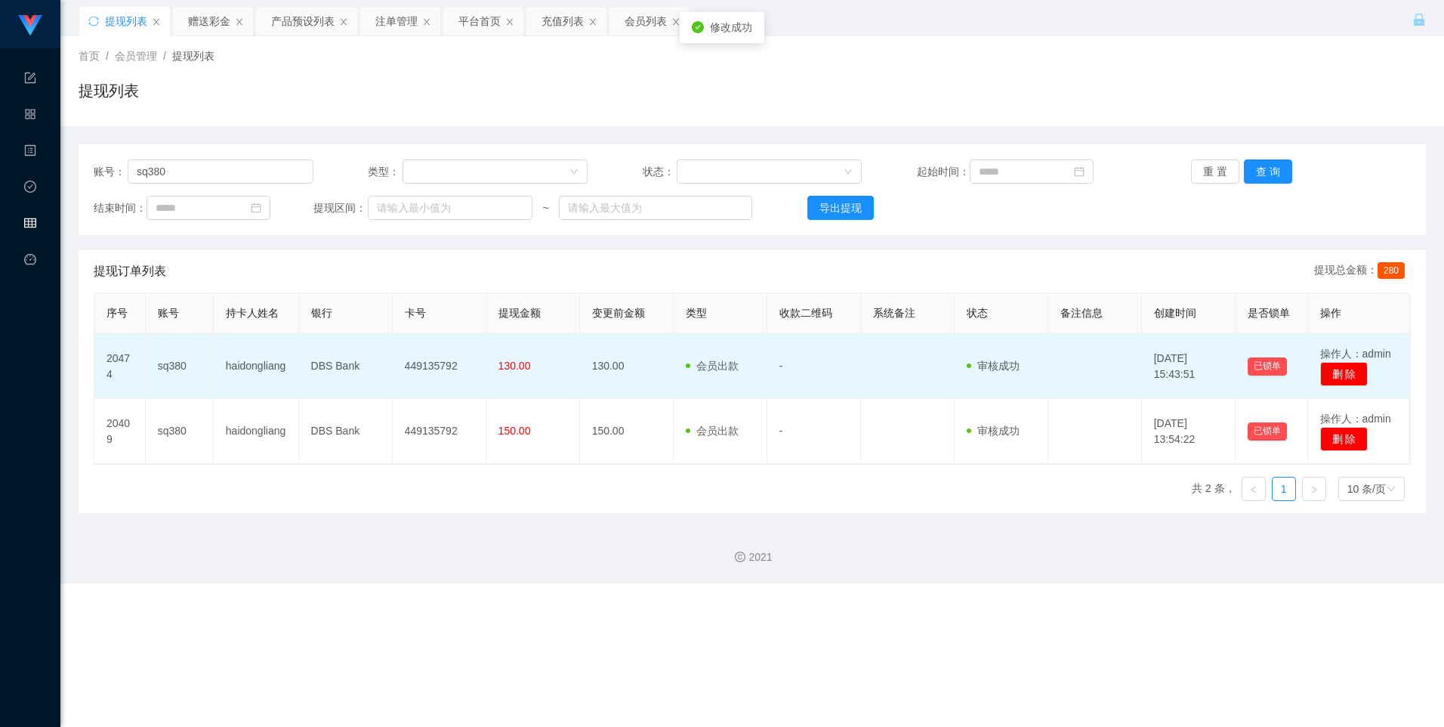
click at [424, 368] on td "449135792" at bounding box center [440, 366] width 94 height 65
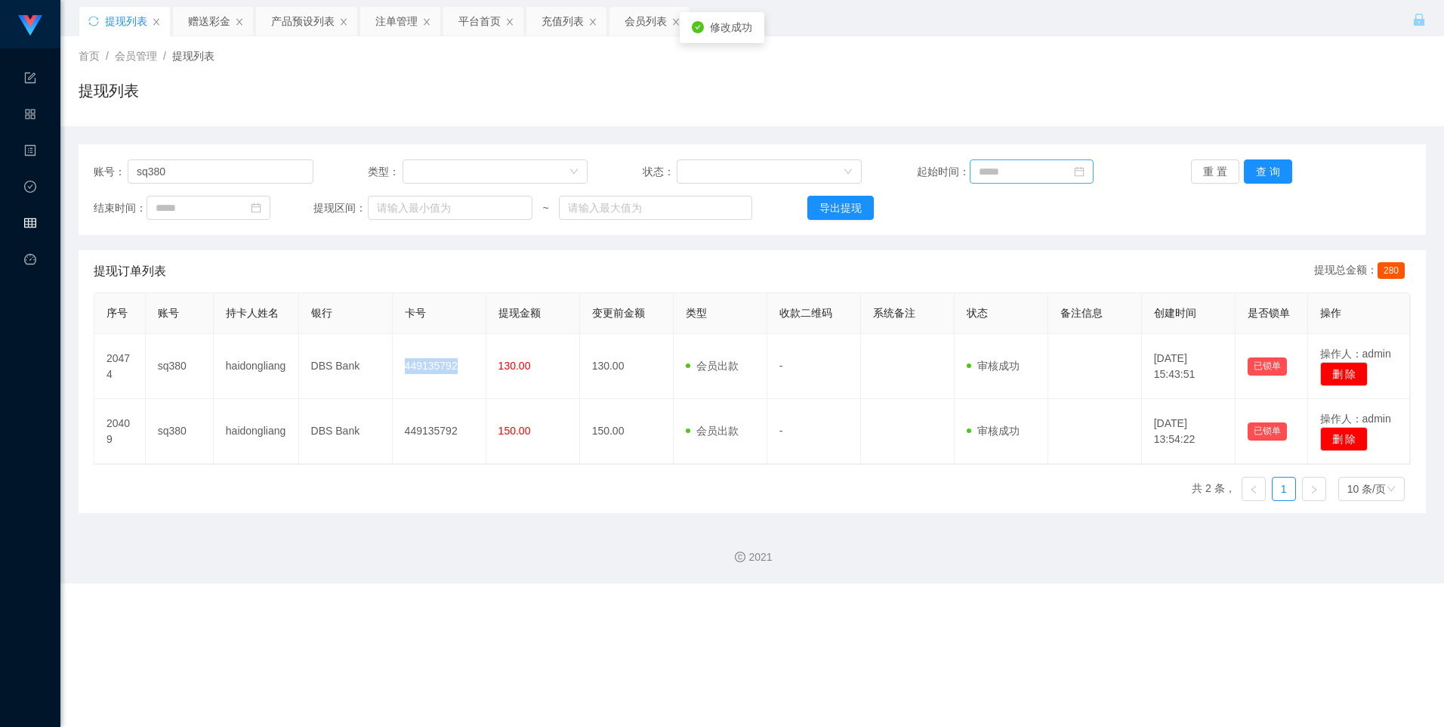
copy td "449135792"
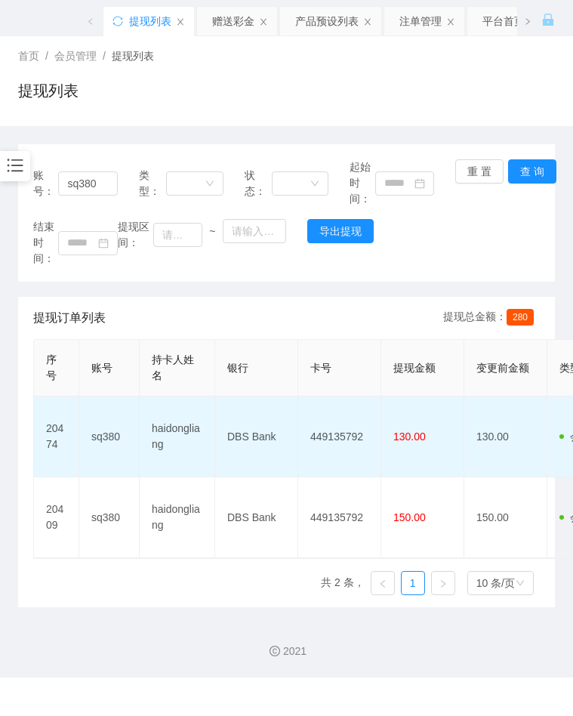
click at [252, 440] on td "DBS Bank" at bounding box center [256, 437] width 83 height 81
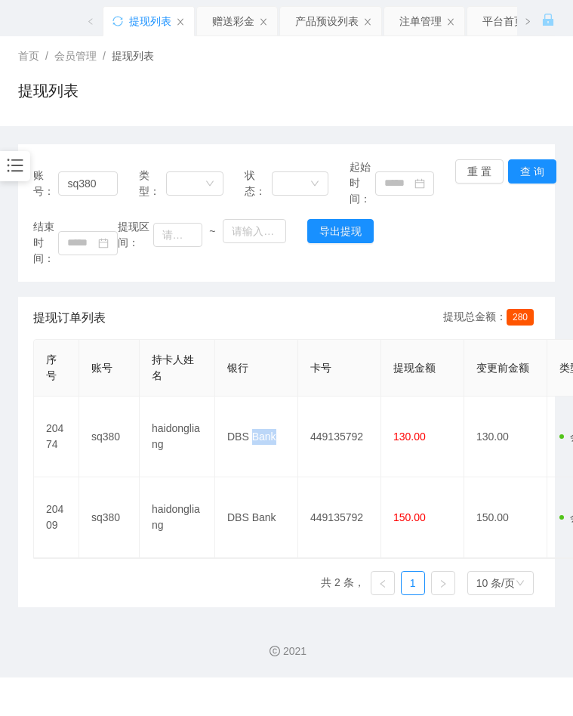
copy td "Bank"
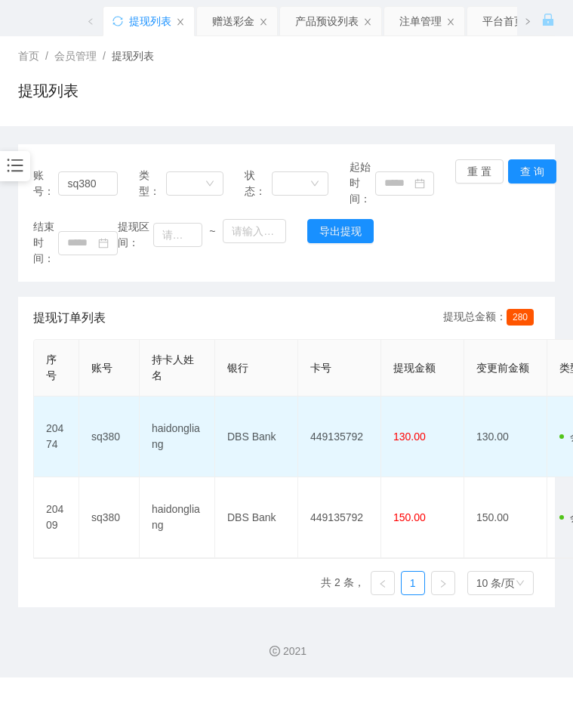
click at [244, 438] on td "DBS Bank" at bounding box center [256, 437] width 83 height 81
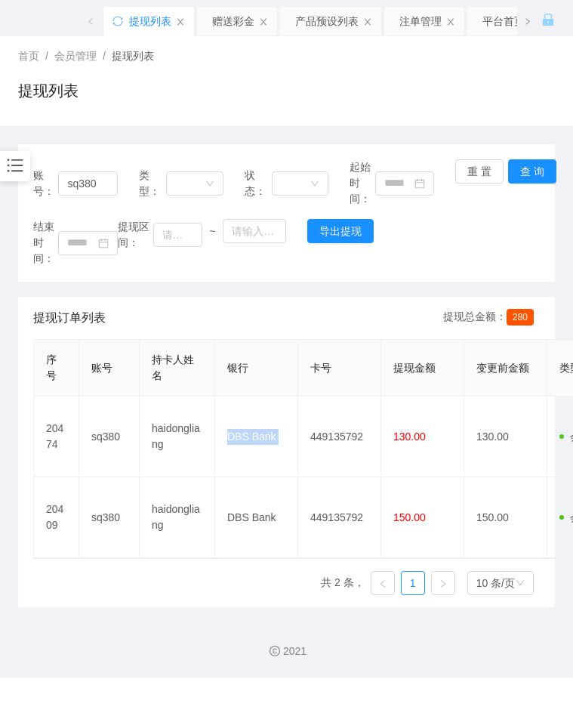
copy td "DBS Bank"
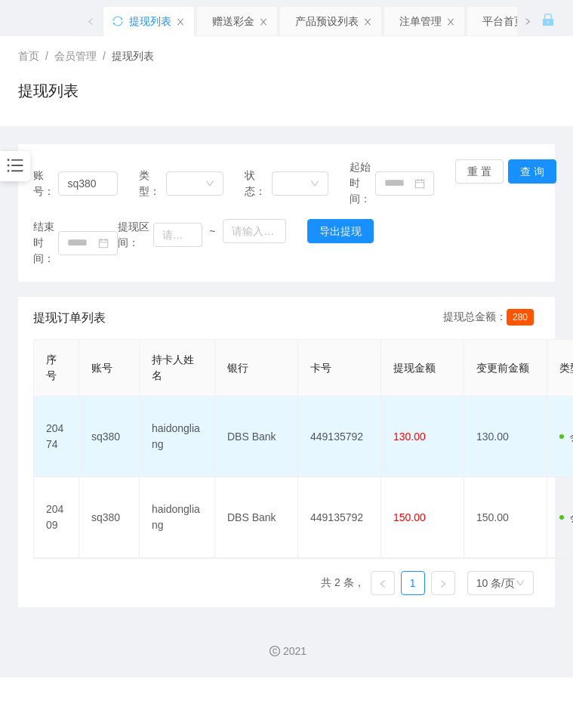
click at [335, 424] on td "449135792" at bounding box center [339, 437] width 83 height 81
click at [338, 435] on td "449135792" at bounding box center [339, 437] width 83 height 81
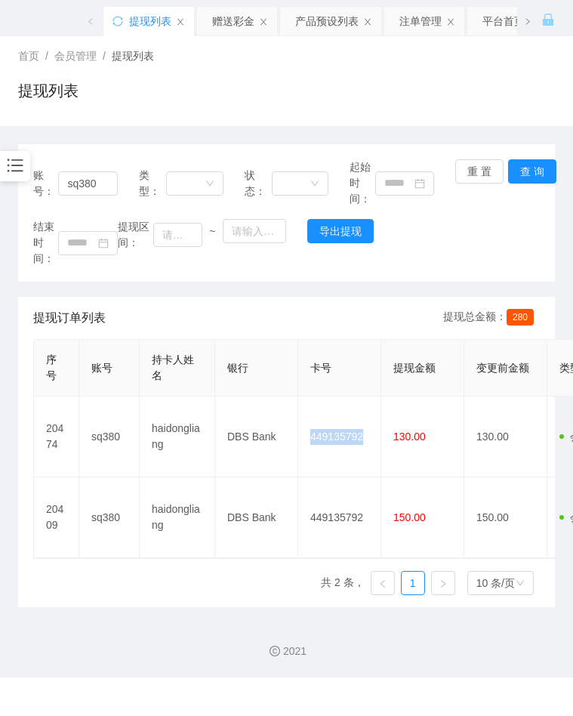
copy td "449135792"
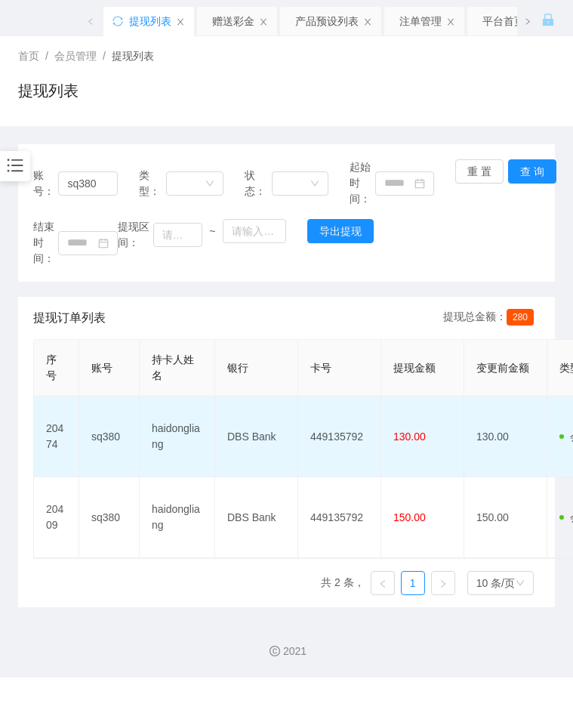
click at [181, 429] on td "haidongliang" at bounding box center [178, 437] width 76 height 81
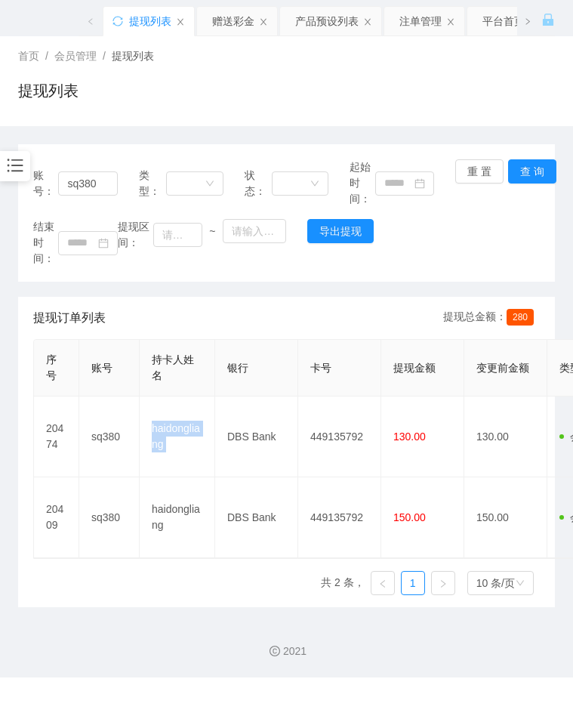
copy td "haidongliang"
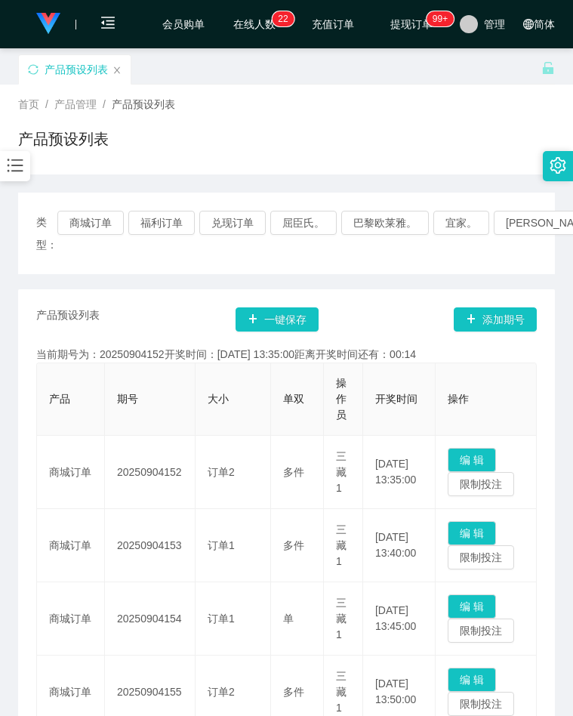
click at [96, 220] on button "商城订单" at bounding box center [90, 223] width 66 height 24
click at [104, 230] on button "商城订单" at bounding box center [90, 223] width 66 height 24
drag, startPoint x: 445, startPoint y: 135, endPoint x: 388, endPoint y: 139, distance: 56.8
click at [445, 135] on div "产品预设列表" at bounding box center [286, 145] width 537 height 35
click at [22, 174] on icon "图标： 条形图" at bounding box center [15, 166] width 20 height 20
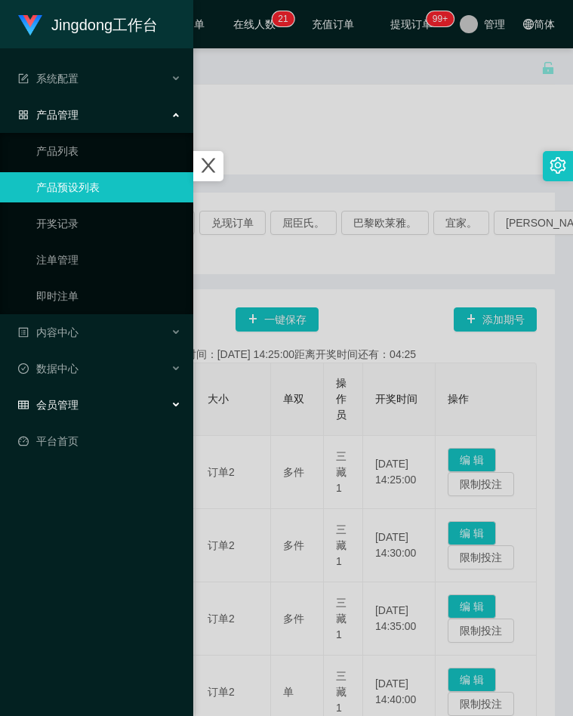
click at [94, 409] on div "会员管理" at bounding box center [96, 405] width 193 height 30
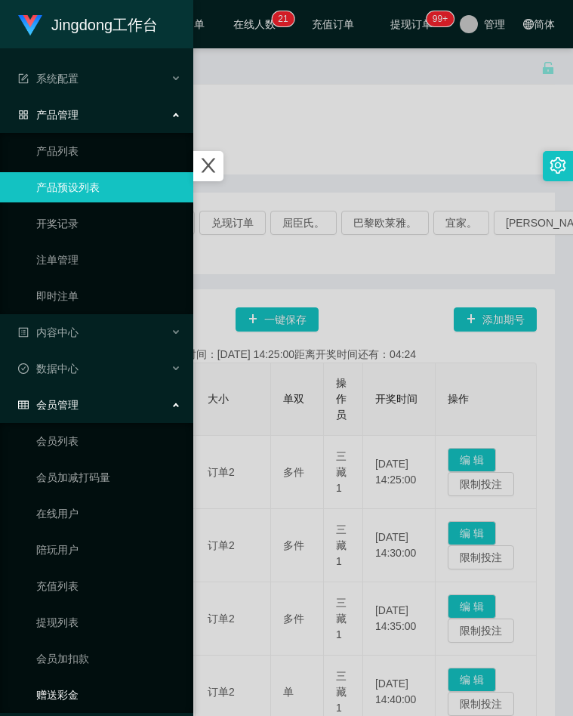
click at [96, 693] on link "赠送彩金" at bounding box center [108, 695] width 145 height 30
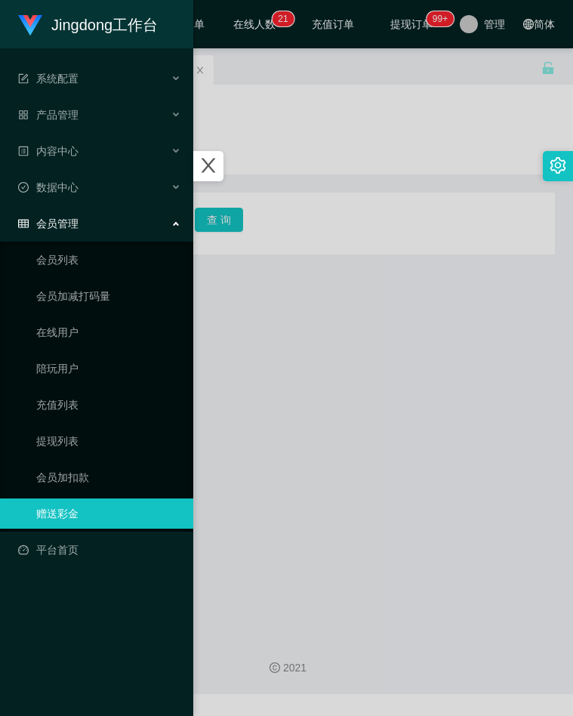
click at [345, 163] on div at bounding box center [286, 358] width 573 height 716
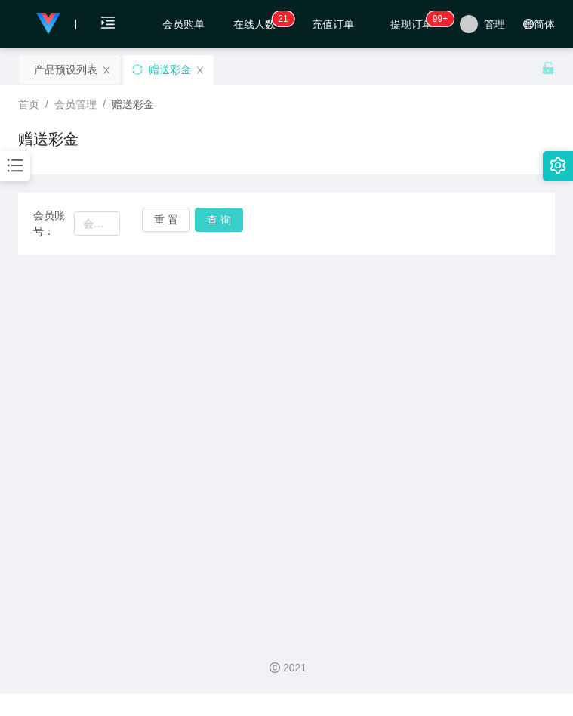
click at [221, 227] on button "查 询" at bounding box center [219, 220] width 48 height 24
click at [221, 226] on button "查 询" at bounding box center [219, 220] width 48 height 24
